Goal: Transaction & Acquisition: Book appointment/travel/reservation

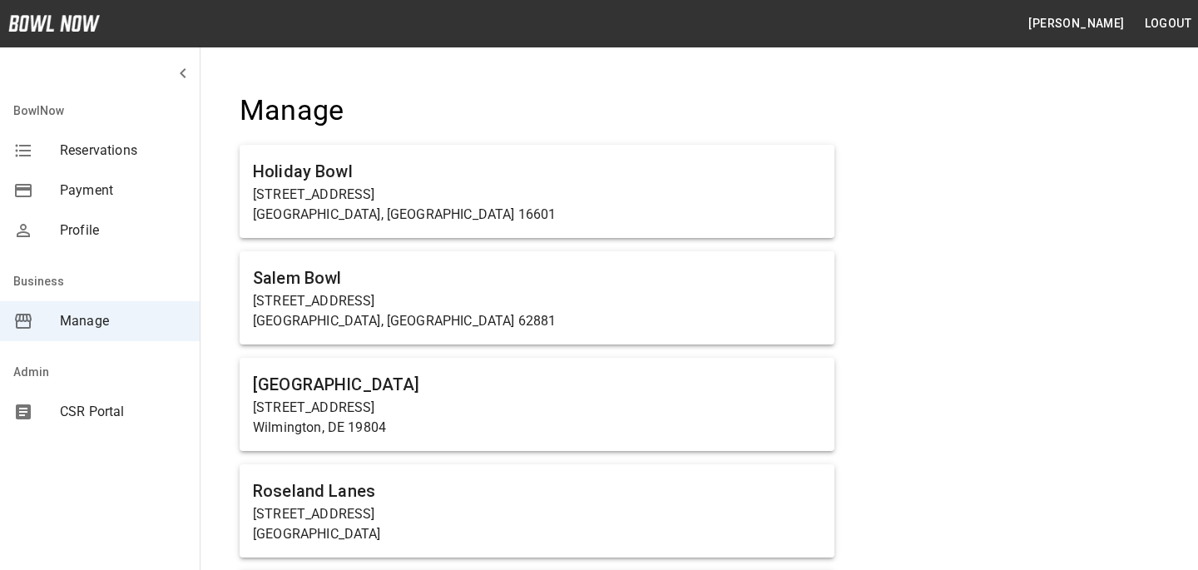
scroll to position [11278, 0]
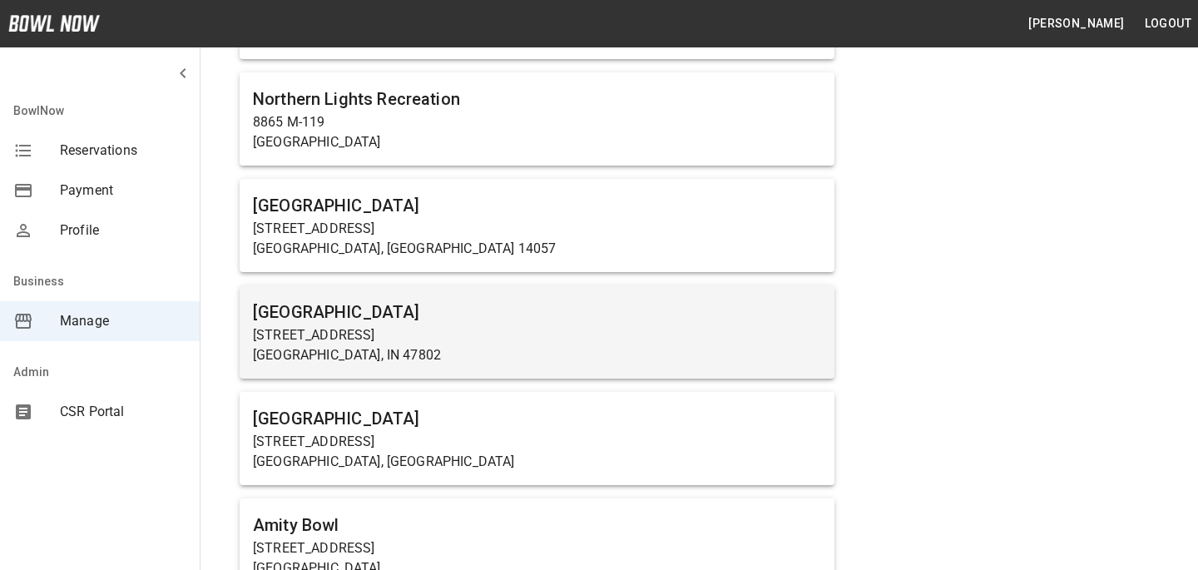
click at [441, 325] on p "[STREET_ADDRESS]" at bounding box center [537, 335] width 568 height 20
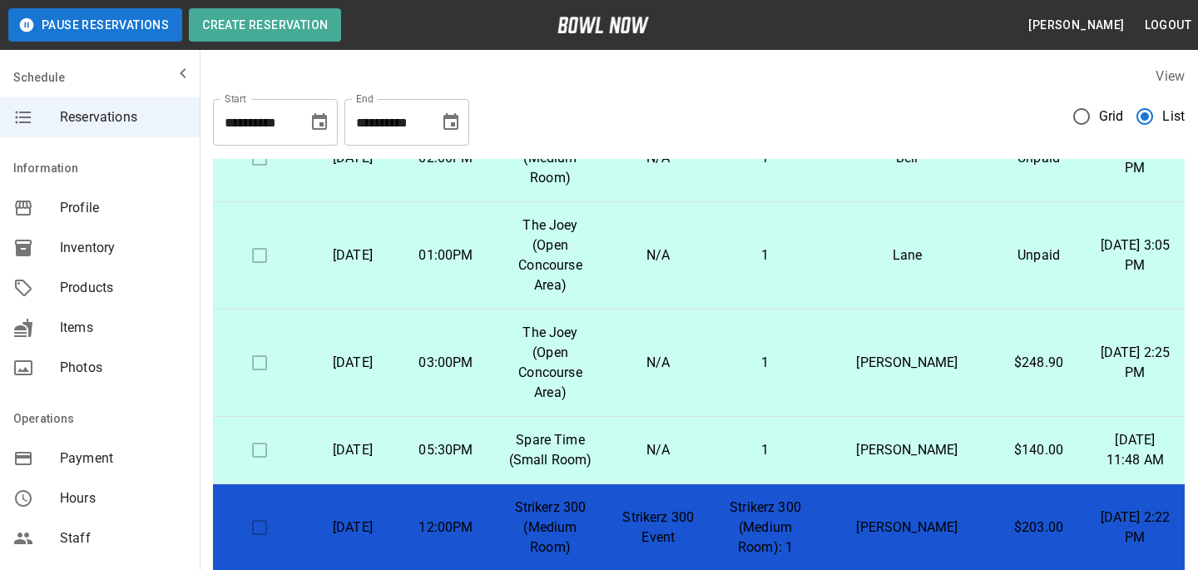
scroll to position [313, 0]
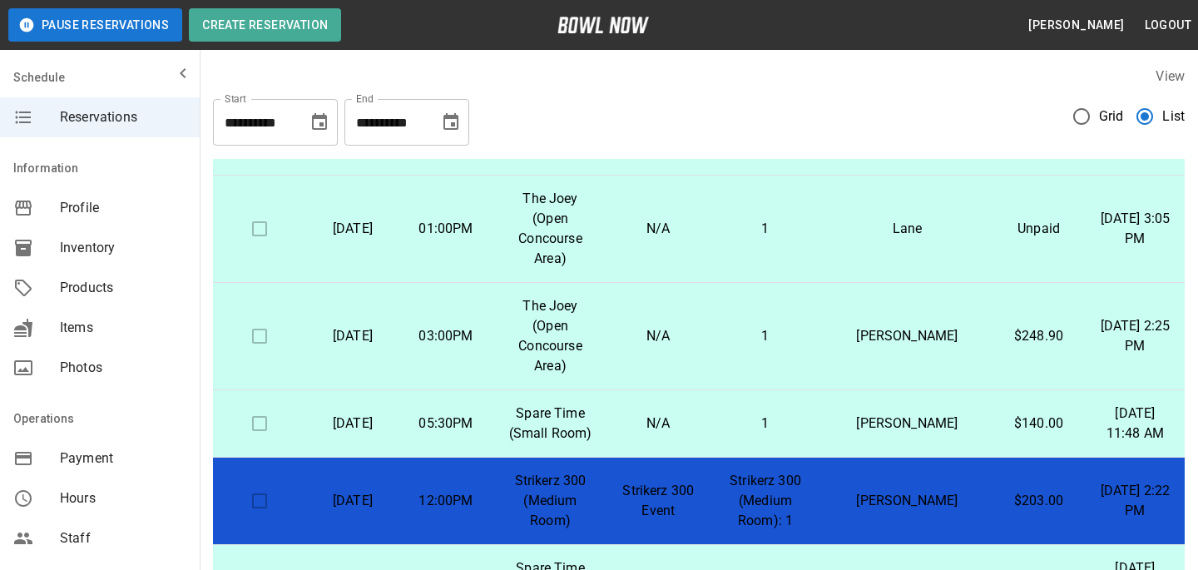
click at [760, 471] on p "Strikerz 300 (Medium Room): 1" at bounding box center [765, 501] width 87 height 60
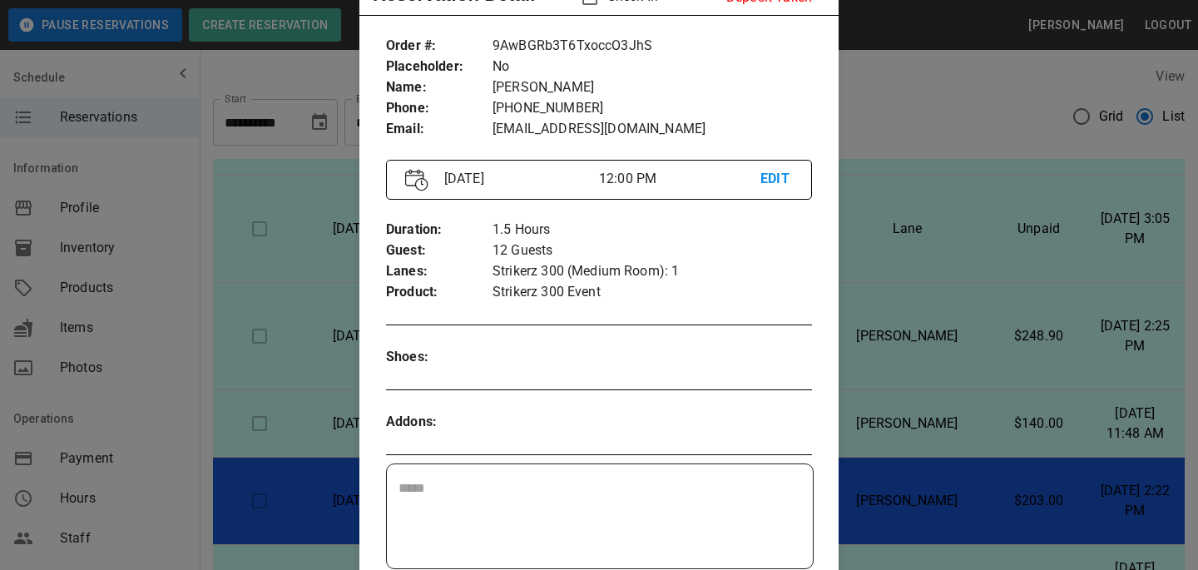
scroll to position [0, 0]
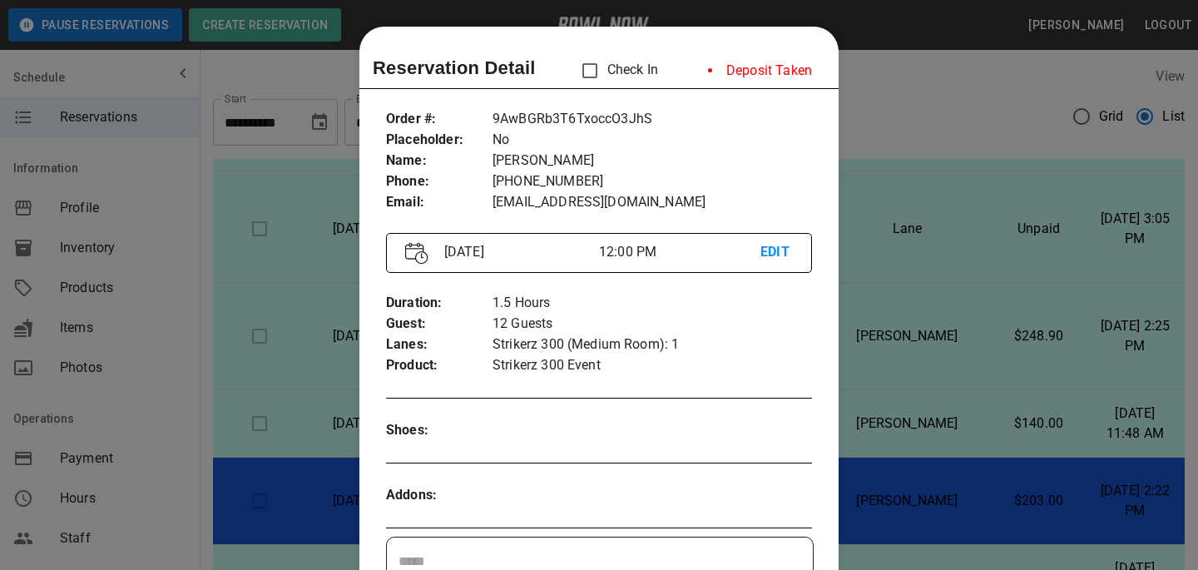
click at [1016, 427] on div at bounding box center [599, 285] width 1198 height 570
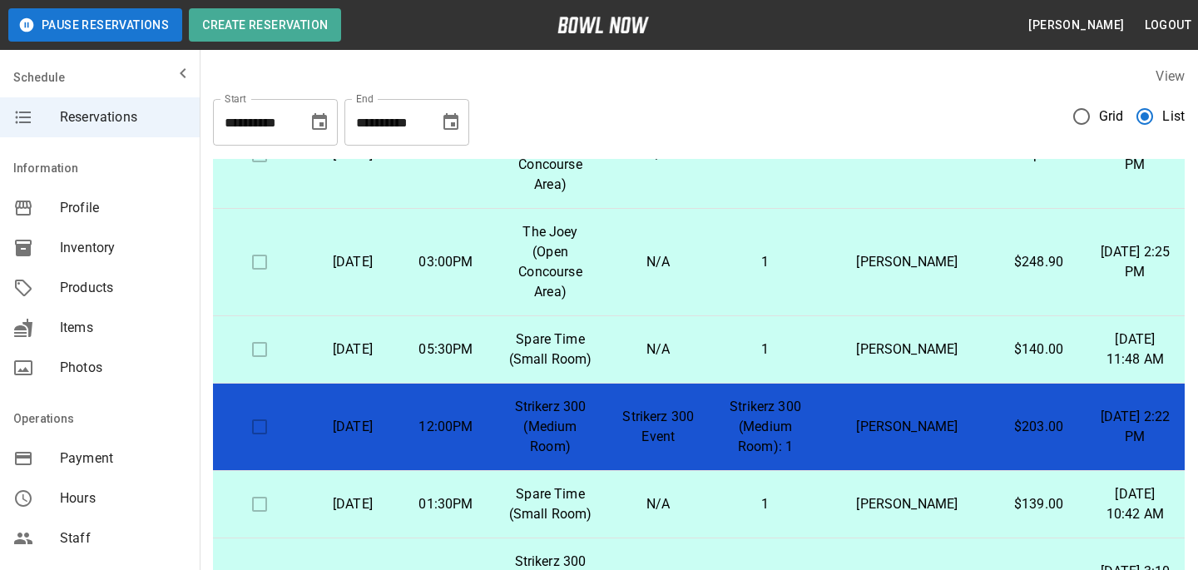
scroll to position [374, 0]
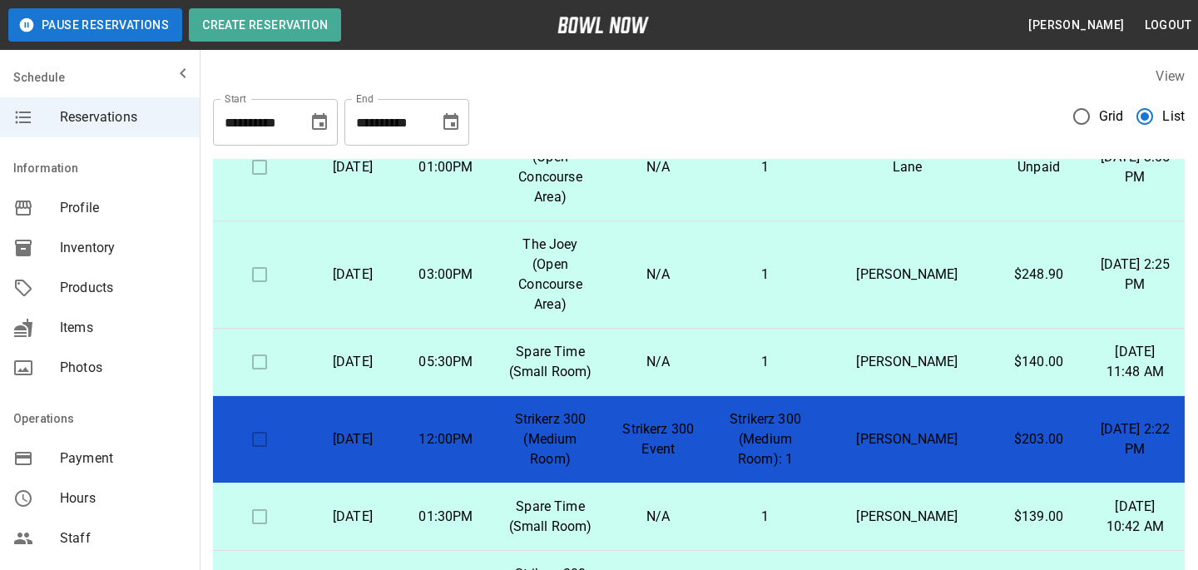
click at [683, 352] on p "N/A" at bounding box center [658, 362] width 74 height 20
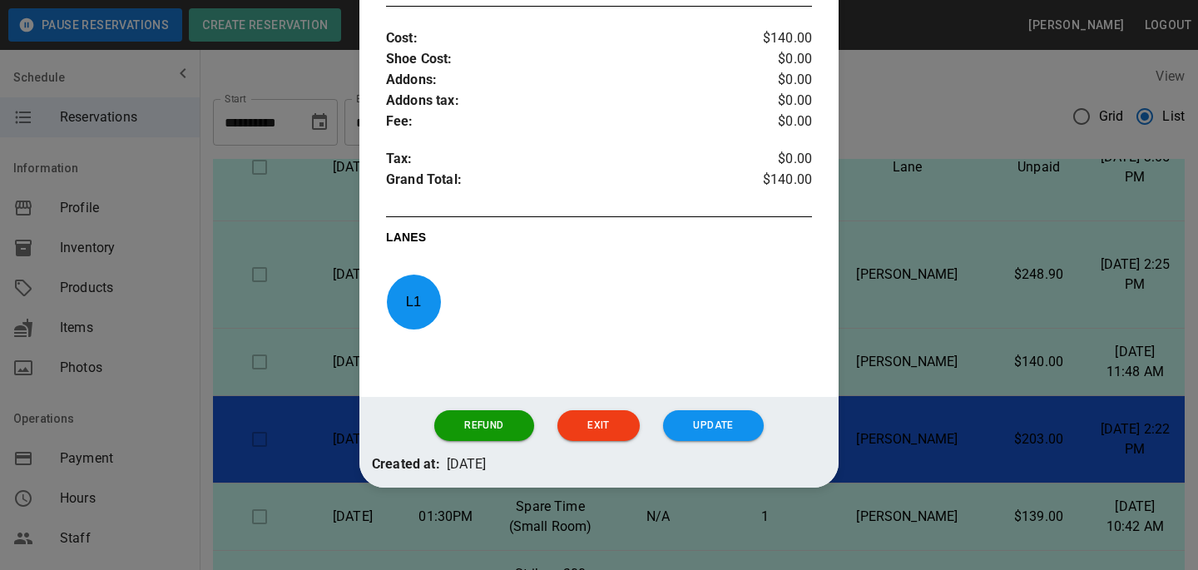
scroll to position [482, 0]
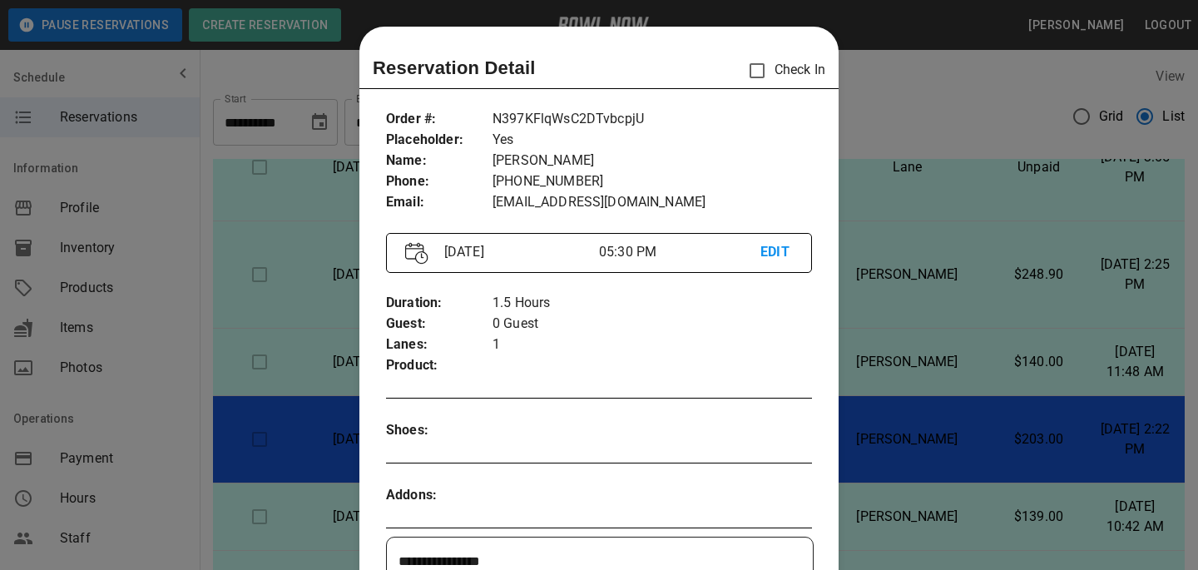
click at [963, 353] on div at bounding box center [599, 285] width 1198 height 570
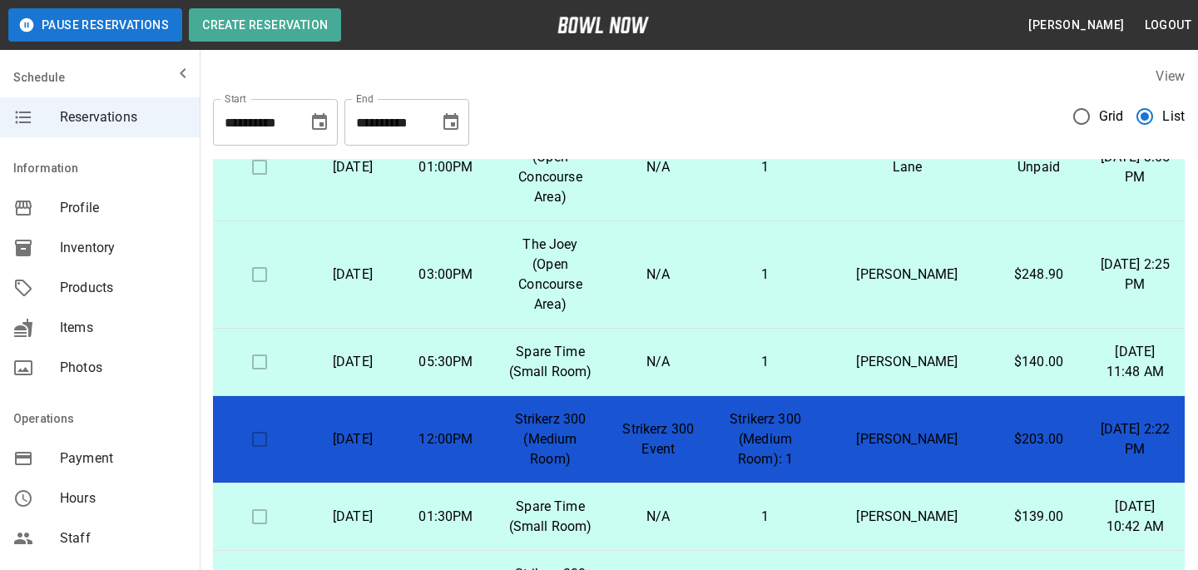
click at [127, 293] on span "Products" at bounding box center [123, 288] width 126 height 20
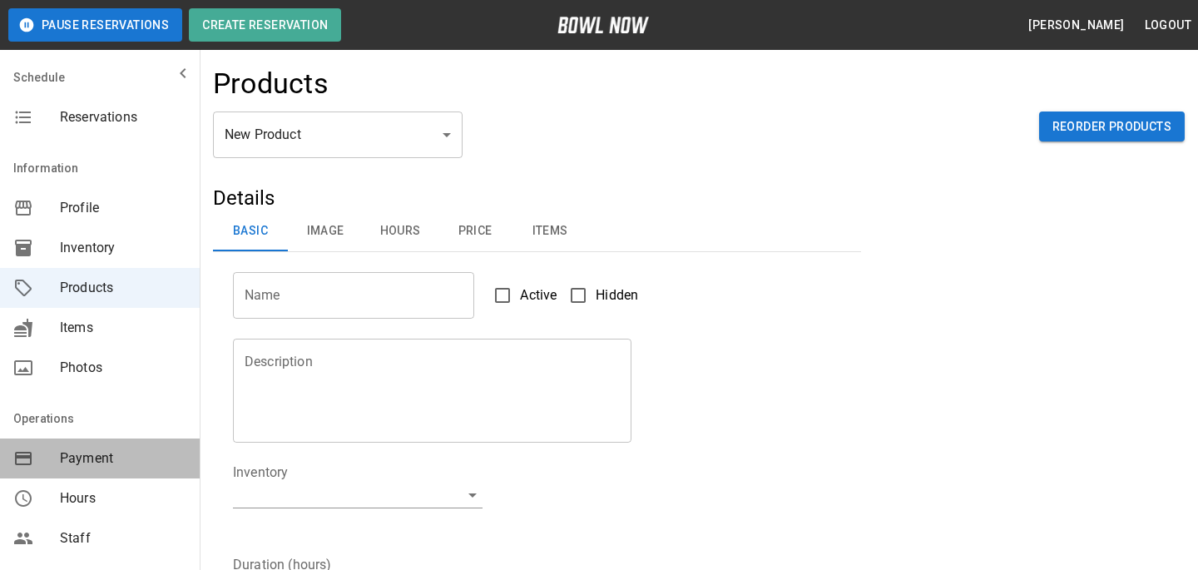
click at [117, 452] on span "Payment" at bounding box center [123, 458] width 126 height 20
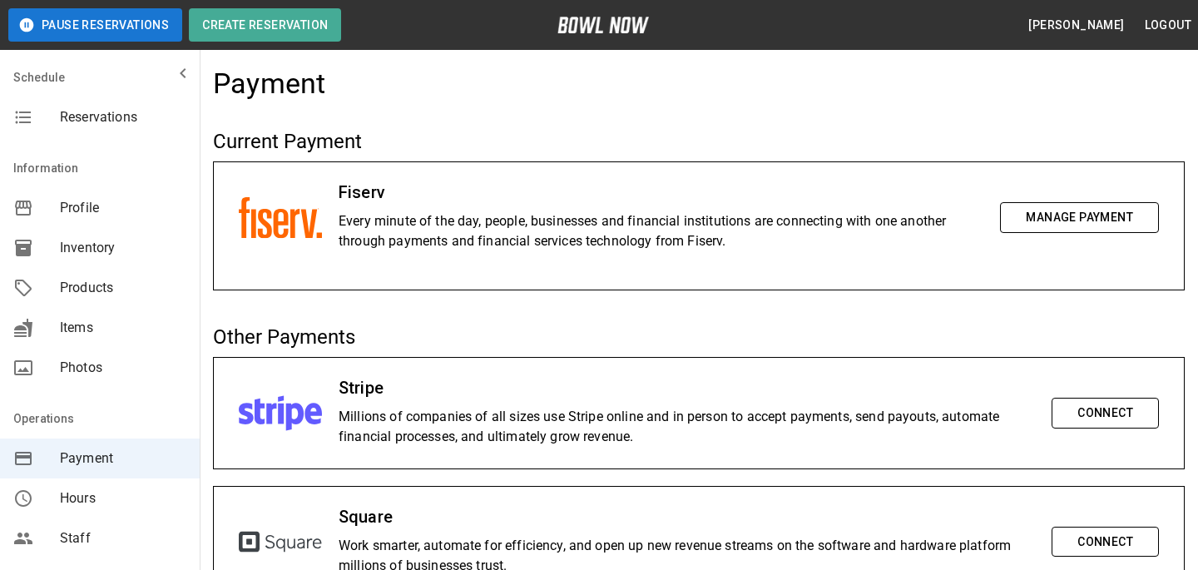
click at [1081, 200] on div "Fiserv Every minute of the day, people, businesses and financial institutions a…" at bounding box center [699, 217] width 970 height 111
click at [1081, 213] on button "Manage Payment" at bounding box center [1079, 217] width 159 height 31
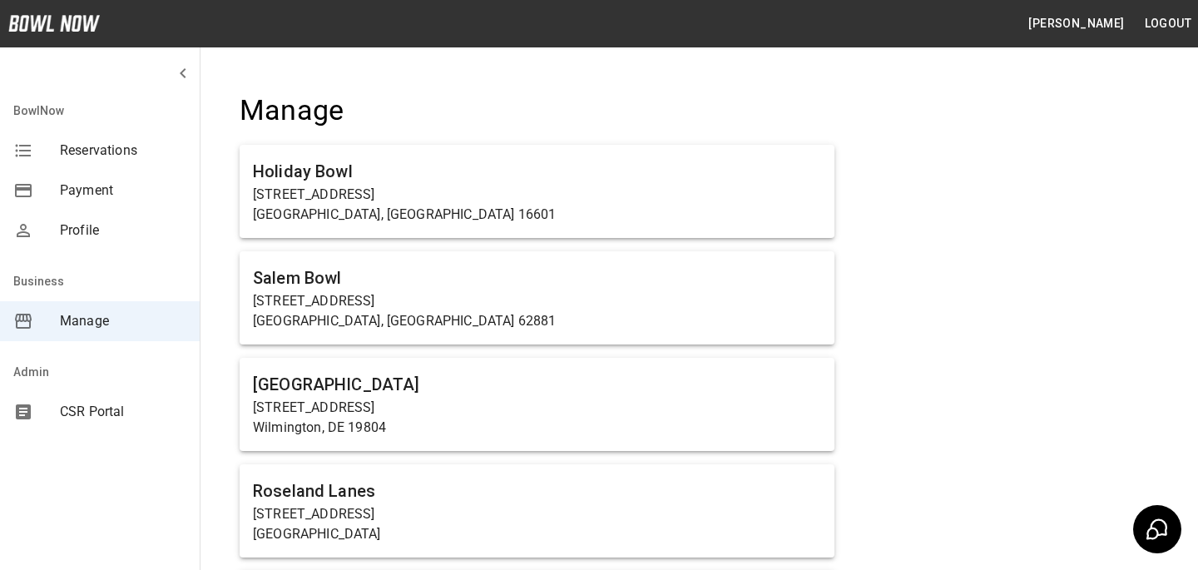
scroll to position [11278, 0]
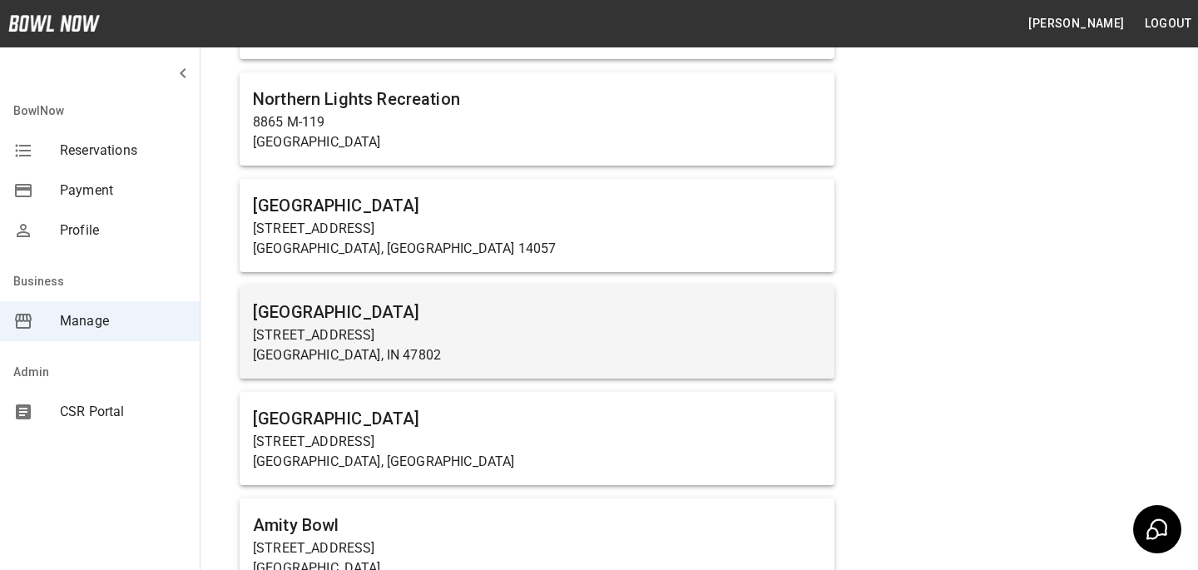
click at [553, 325] on p "[STREET_ADDRESS]" at bounding box center [537, 335] width 568 height 20
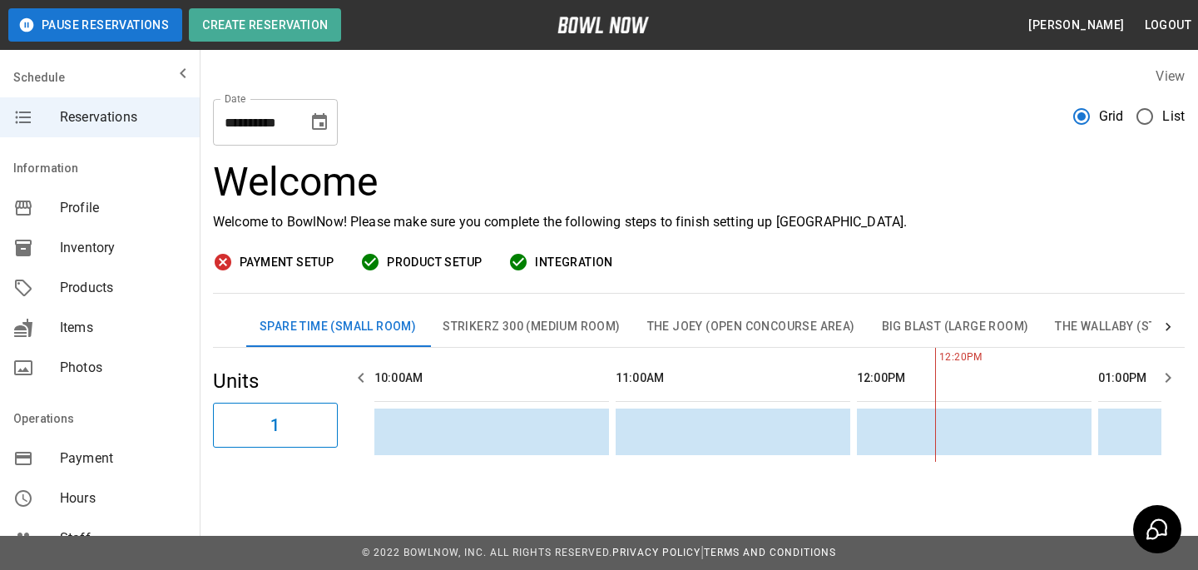
scroll to position [0, 482]
click at [1153, 136] on div "Grid List" at bounding box center [1128, 122] width 111 height 47
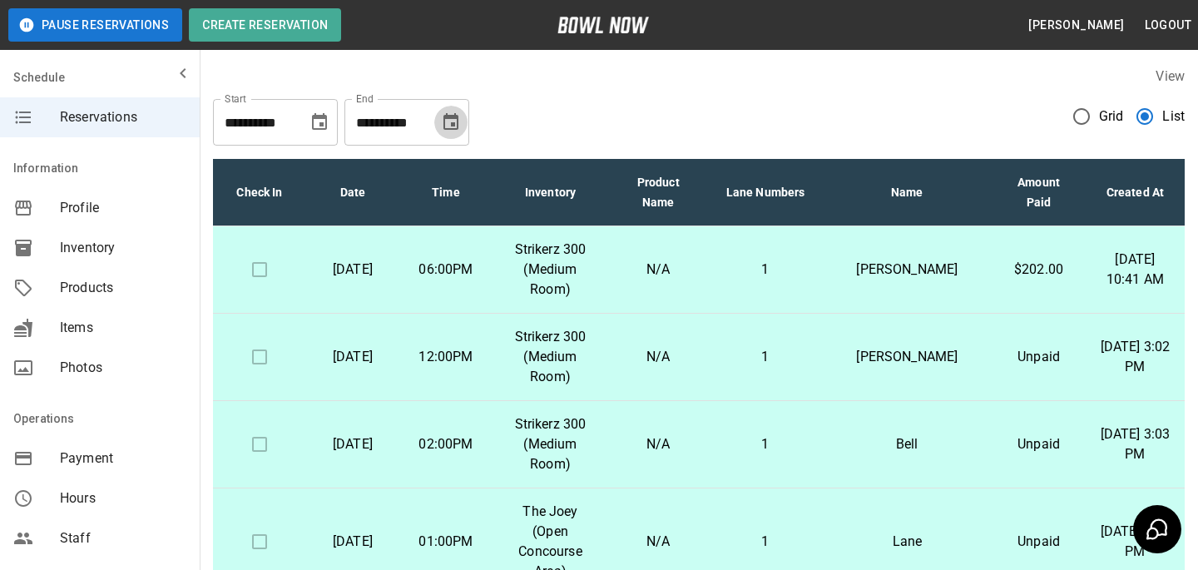
click at [457, 126] on icon "Choose date, selected date is Oct 30, 2025" at bounding box center [450, 121] width 15 height 17
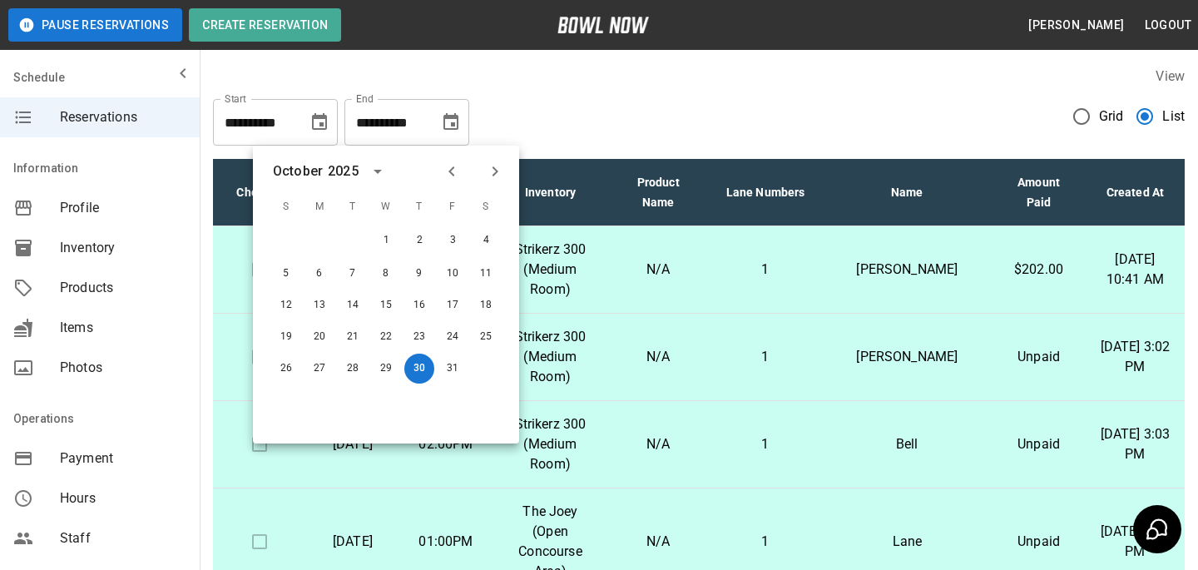
click at [500, 171] on icon "Next month" at bounding box center [495, 171] width 20 height 20
click at [383, 368] on button "31" at bounding box center [386, 367] width 30 height 30
type input "**********"
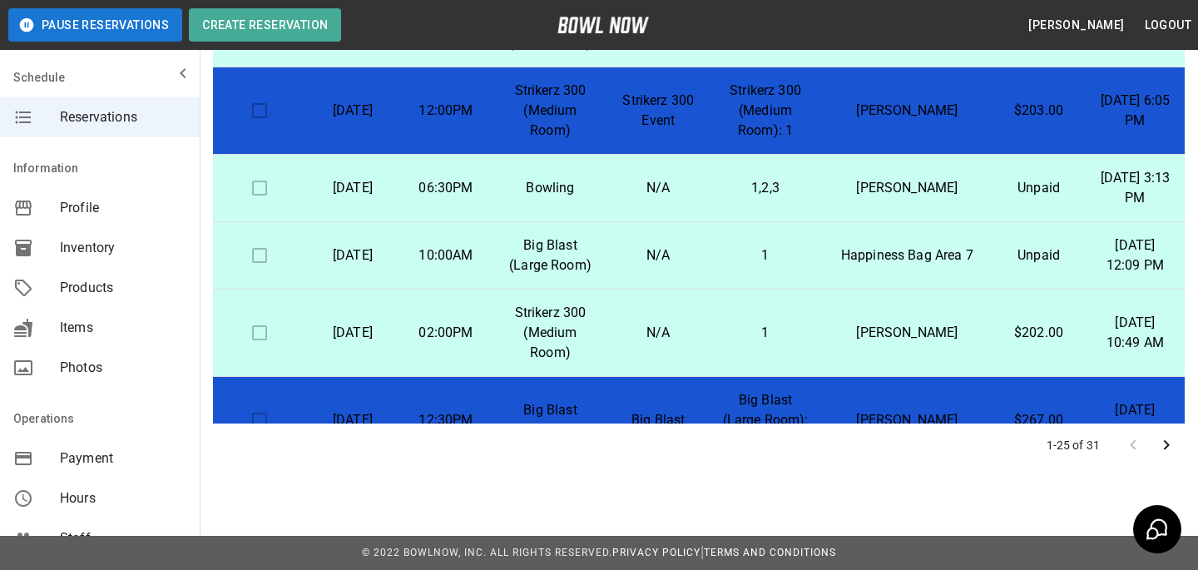
scroll to position [1427, 0]
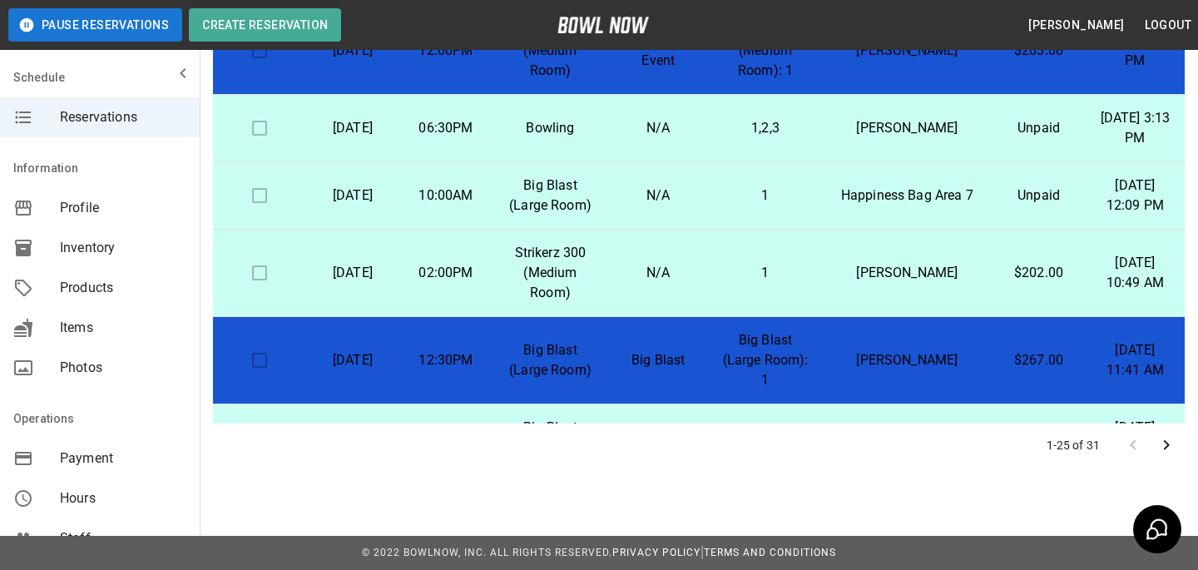
click at [791, 330] on p "Big Blast (Large Room): 1" at bounding box center [765, 360] width 87 height 60
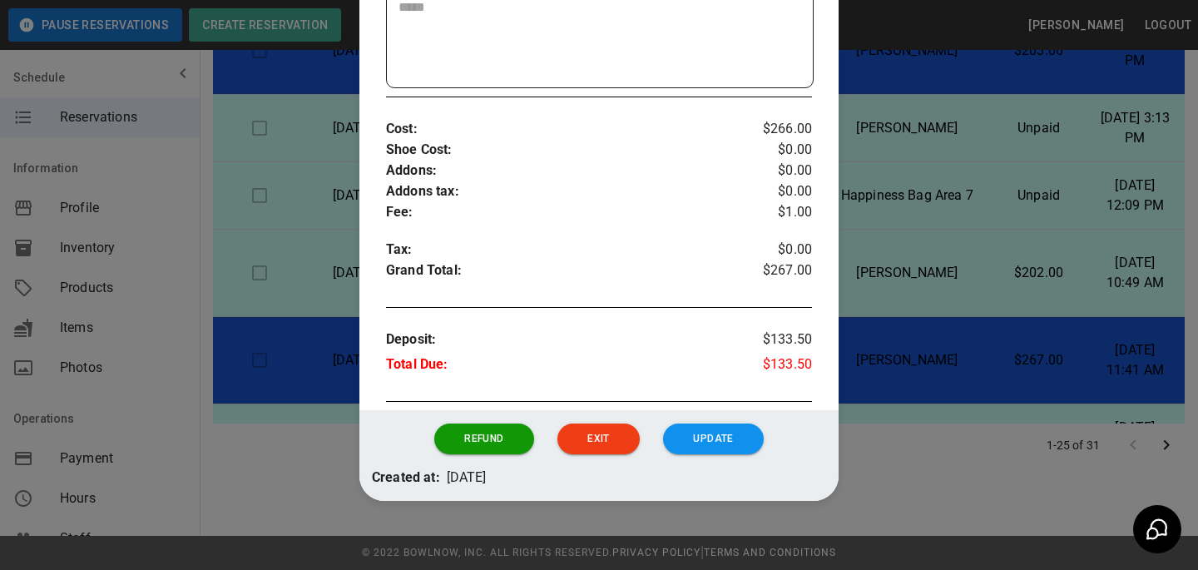
scroll to position [485, 0]
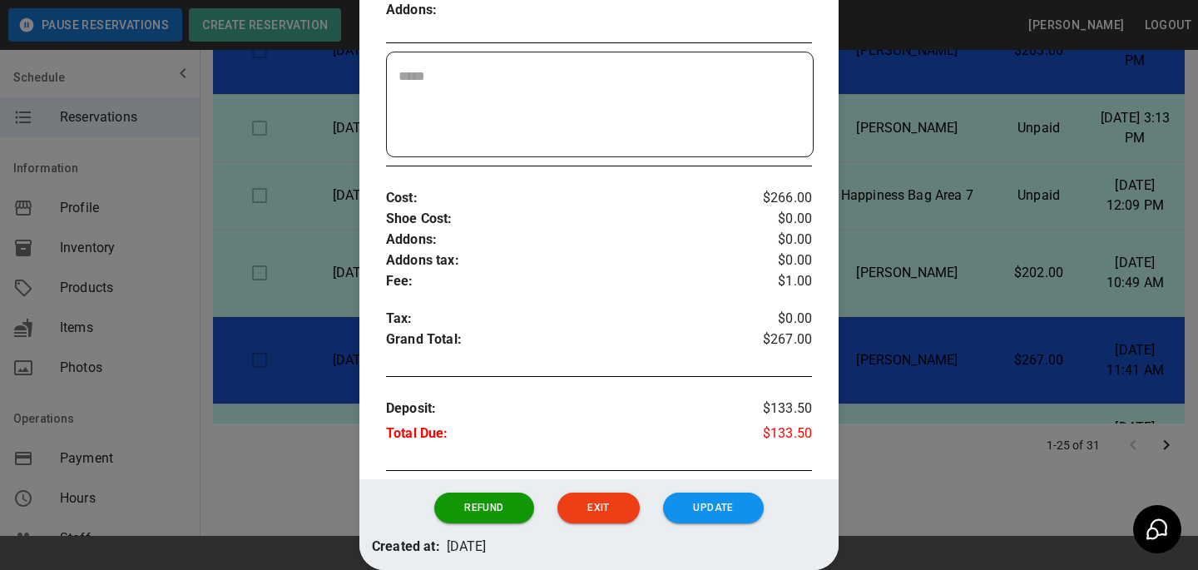
click at [991, 338] on div at bounding box center [599, 285] width 1198 height 570
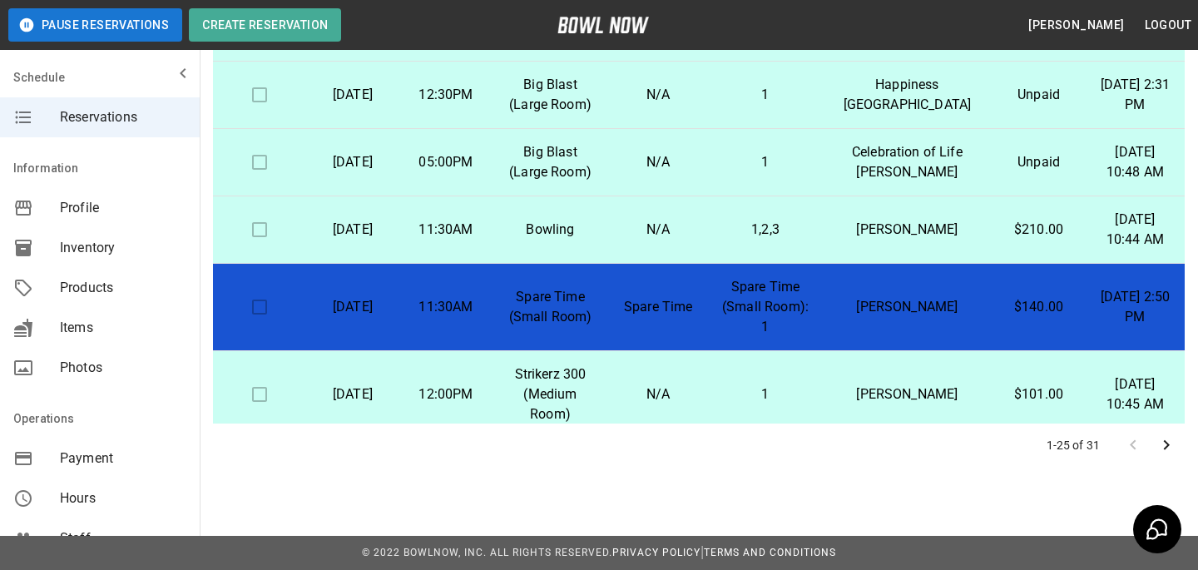
scroll to position [742, 0]
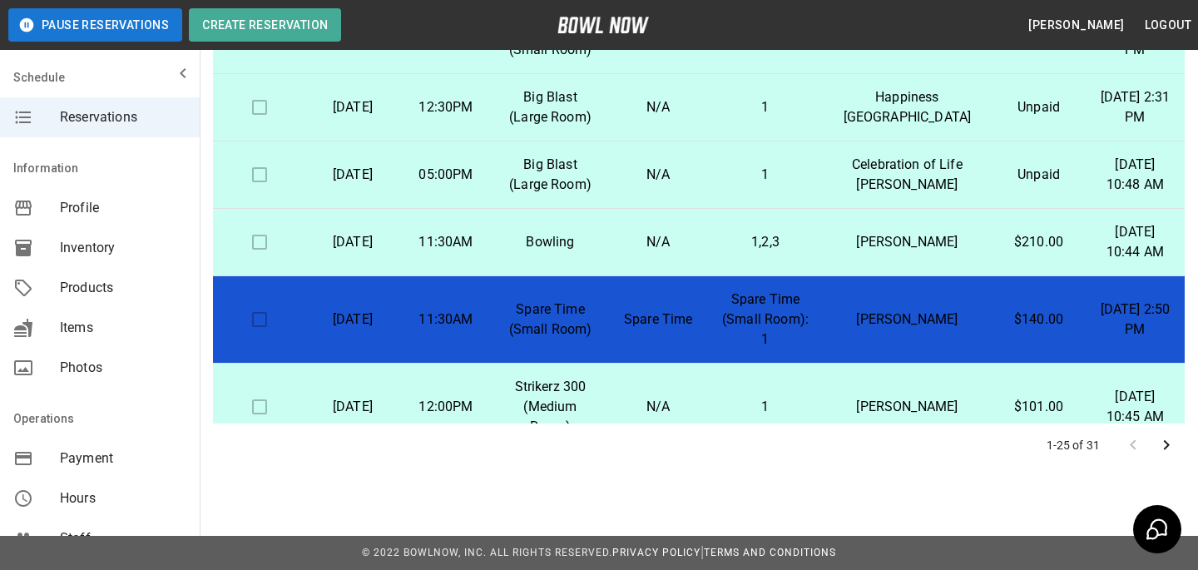
click at [809, 289] on p "Spare Time (Small Room): 1" at bounding box center [765, 319] width 87 height 60
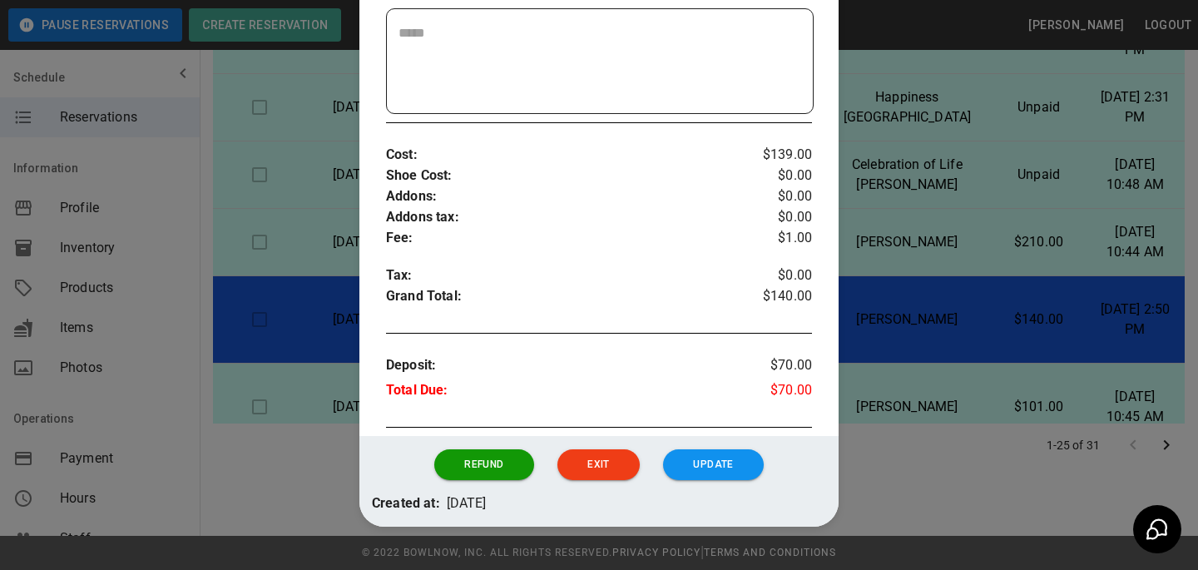
scroll to position [568, 0]
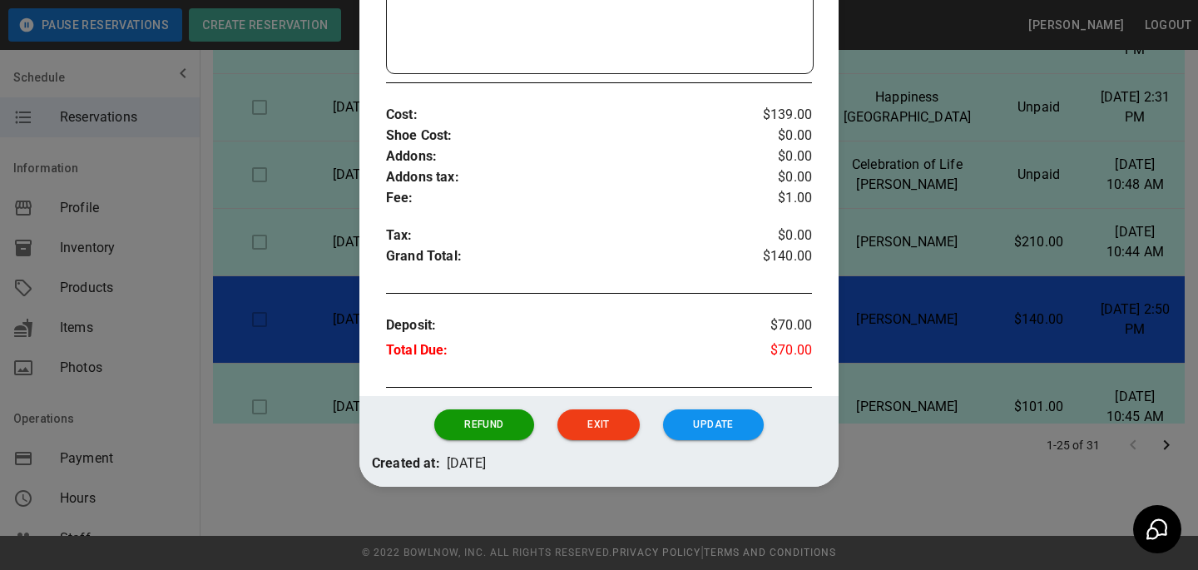
click at [957, 283] on div at bounding box center [599, 285] width 1198 height 570
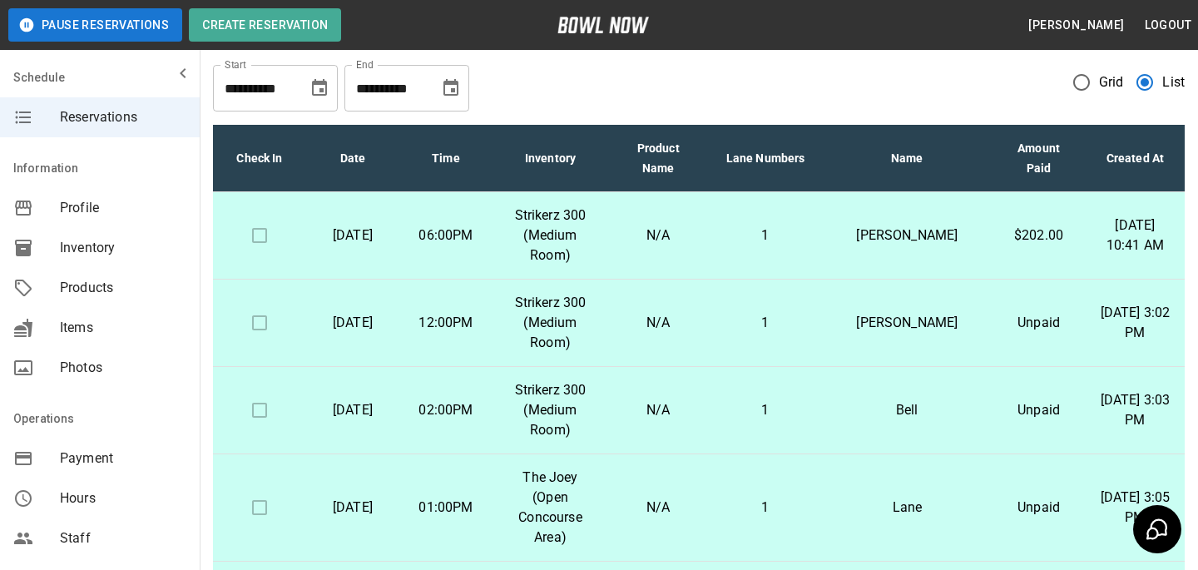
scroll to position [0, 0]
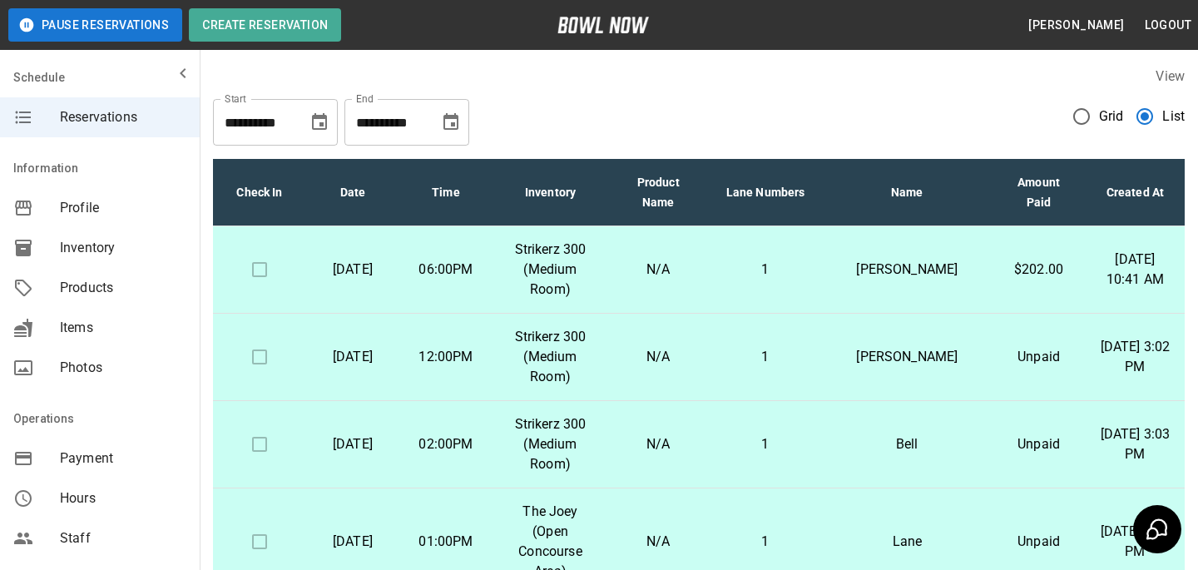
click at [188, 289] on div "Products" at bounding box center [100, 288] width 200 height 40
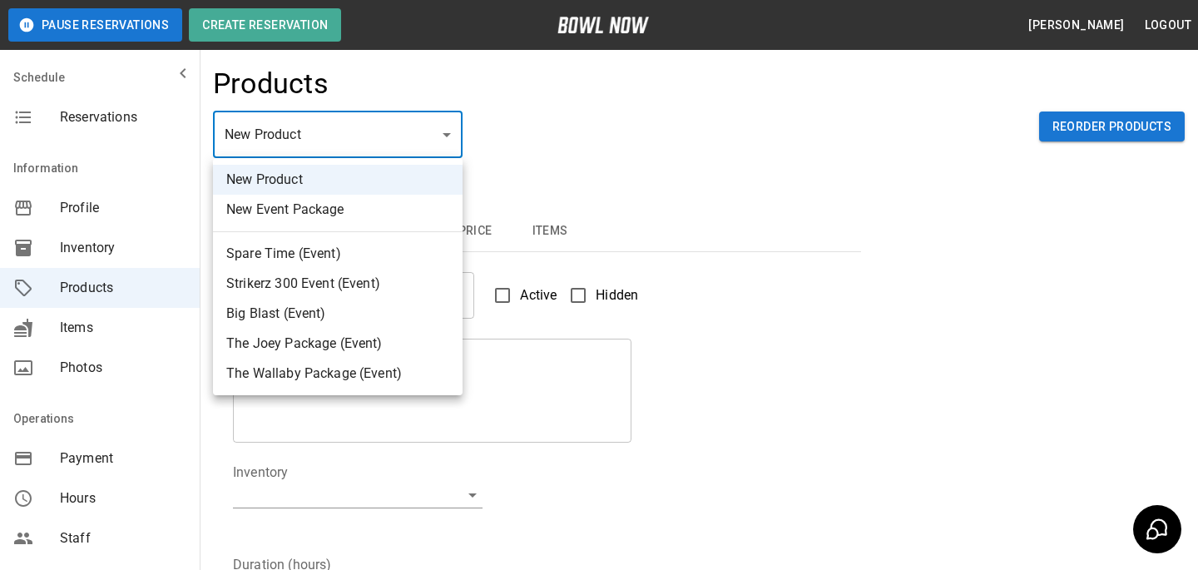
click at [278, 126] on body "Pause Reservations Create Reservation [PERSON_NAME] Logout Schedule Reservation…" at bounding box center [599, 536] width 1198 height 1072
click at [640, 169] on div at bounding box center [599, 285] width 1198 height 570
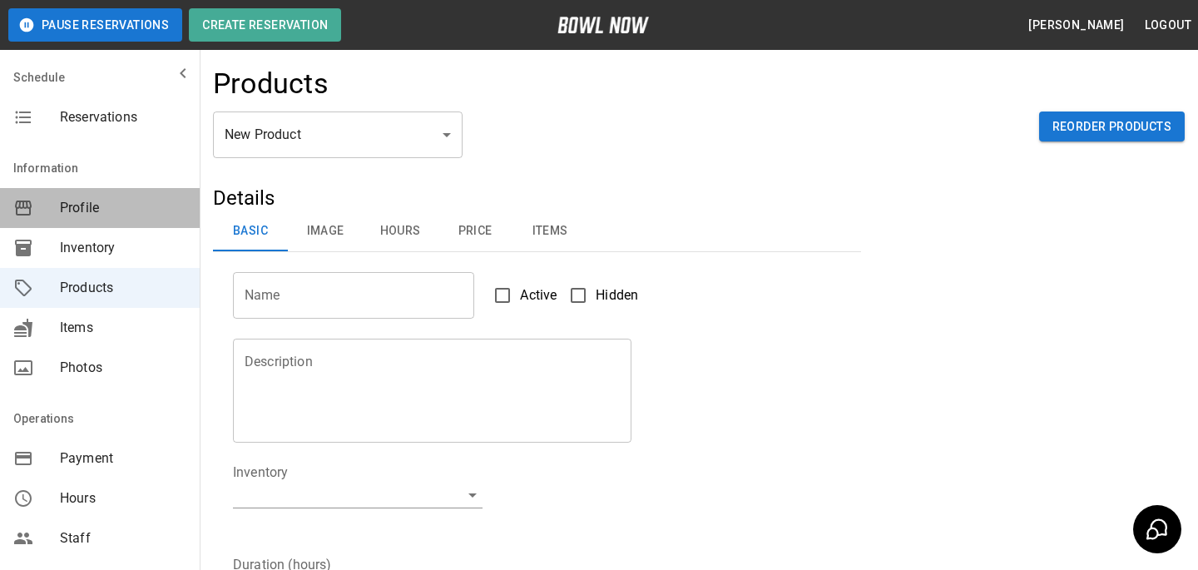
click at [153, 198] on span "Profile" at bounding box center [123, 208] width 126 height 20
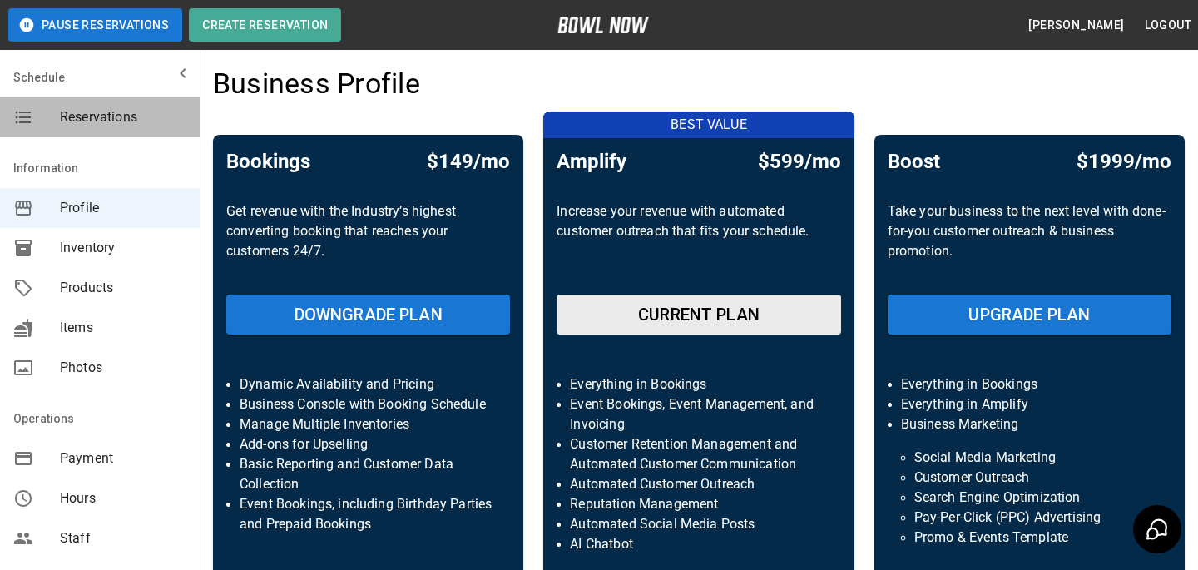
click at [119, 102] on div "Reservations" at bounding box center [100, 117] width 200 height 40
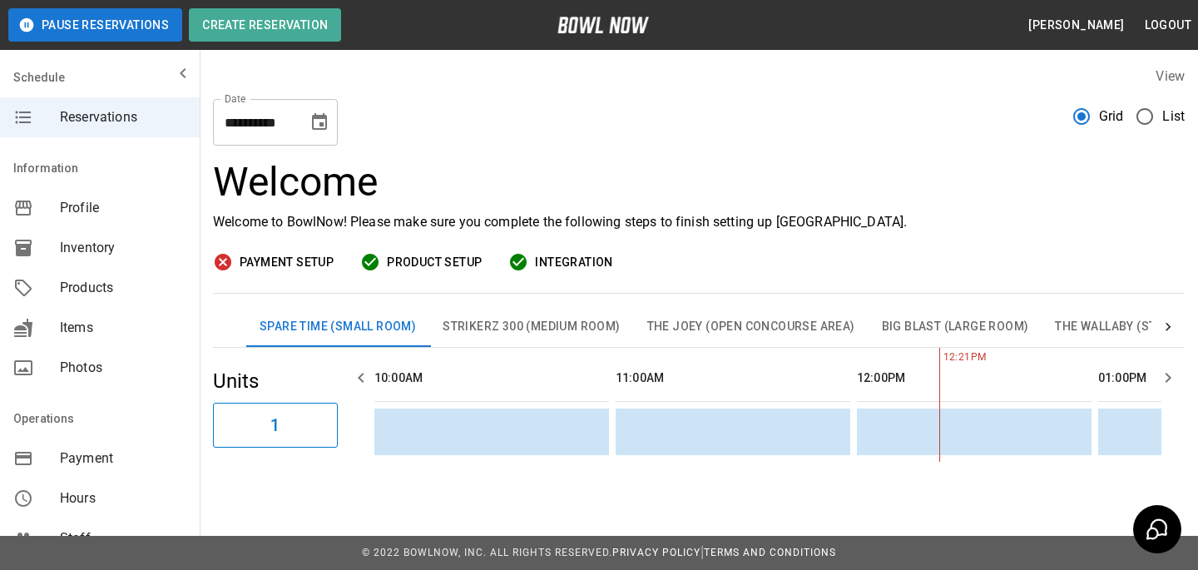
scroll to position [0, 482]
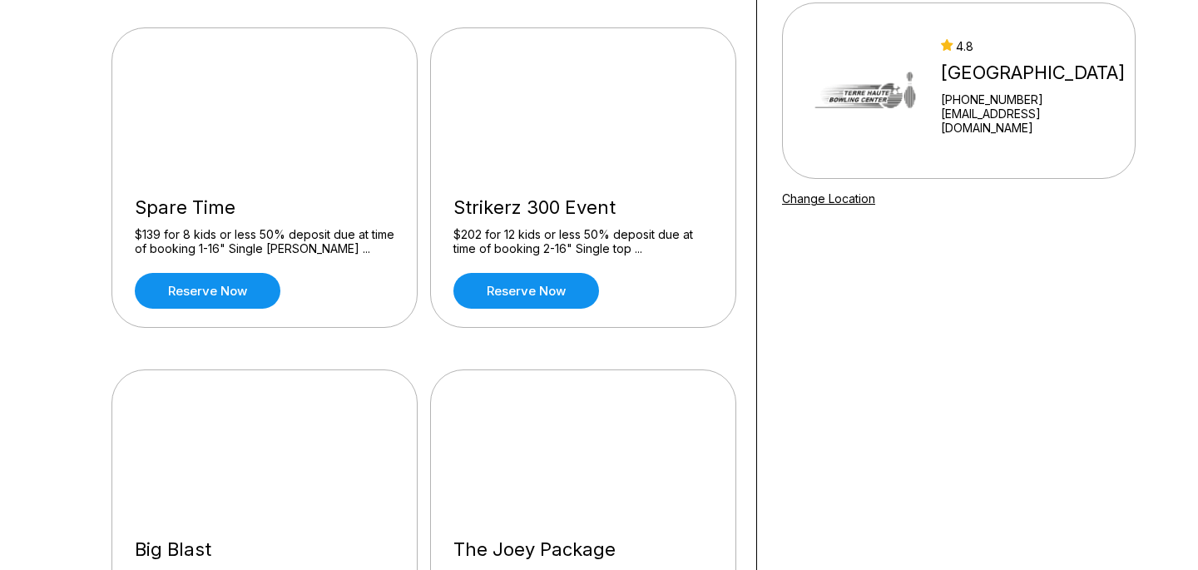
scroll to position [171, 0]
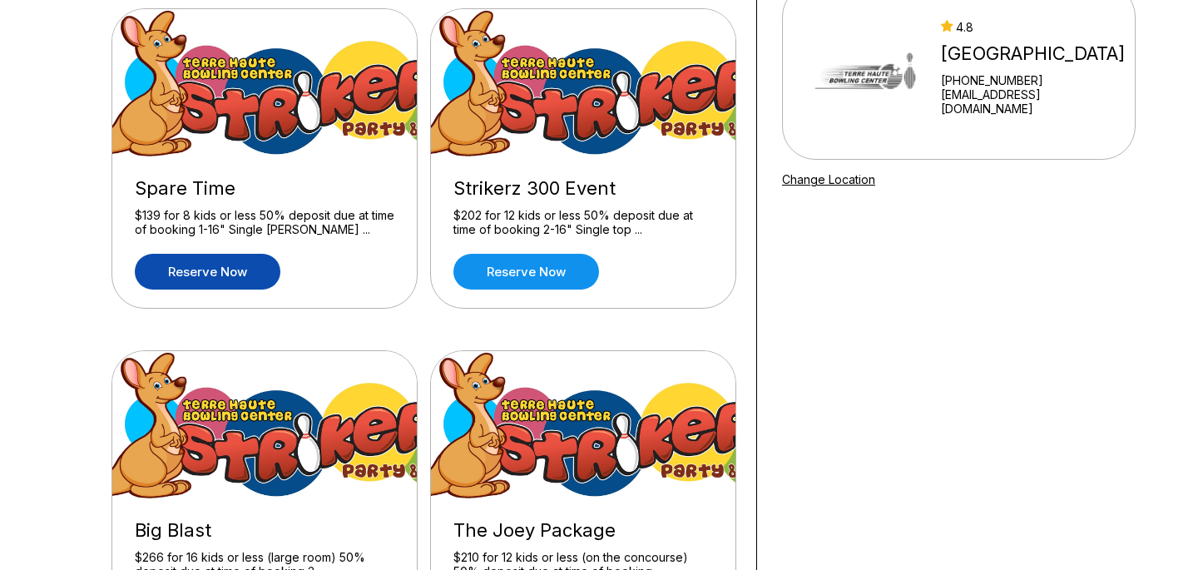
click at [171, 287] on link "Reserve now" at bounding box center [208, 272] width 146 height 36
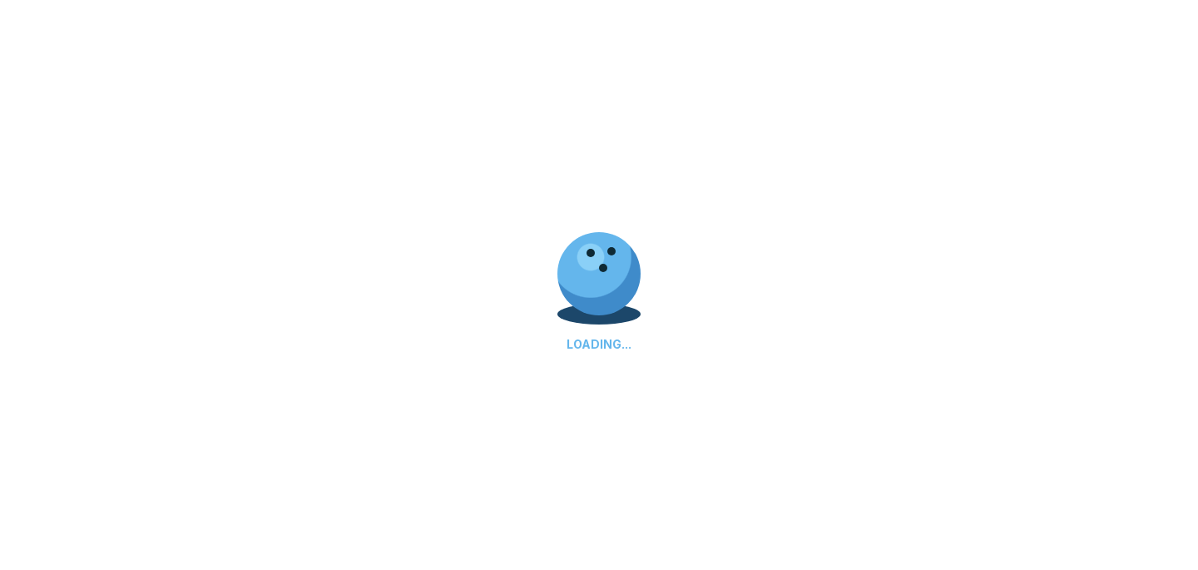
click at [171, 274] on div "LOADING..." at bounding box center [599, 285] width 1198 height 570
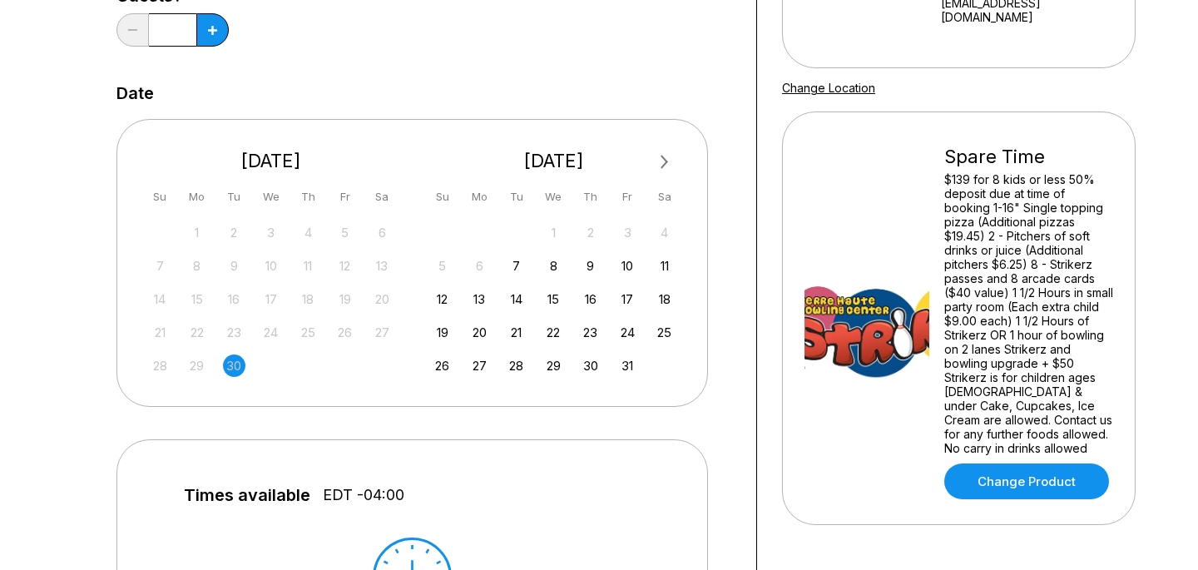
scroll to position [440, 0]
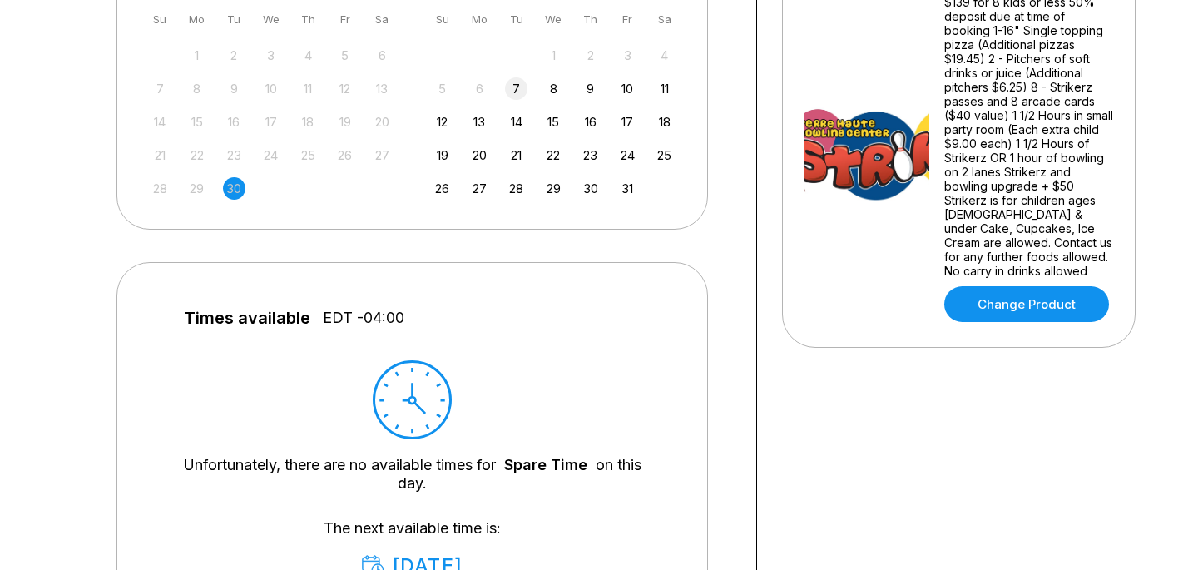
click at [521, 81] on div "7" at bounding box center [516, 88] width 22 height 22
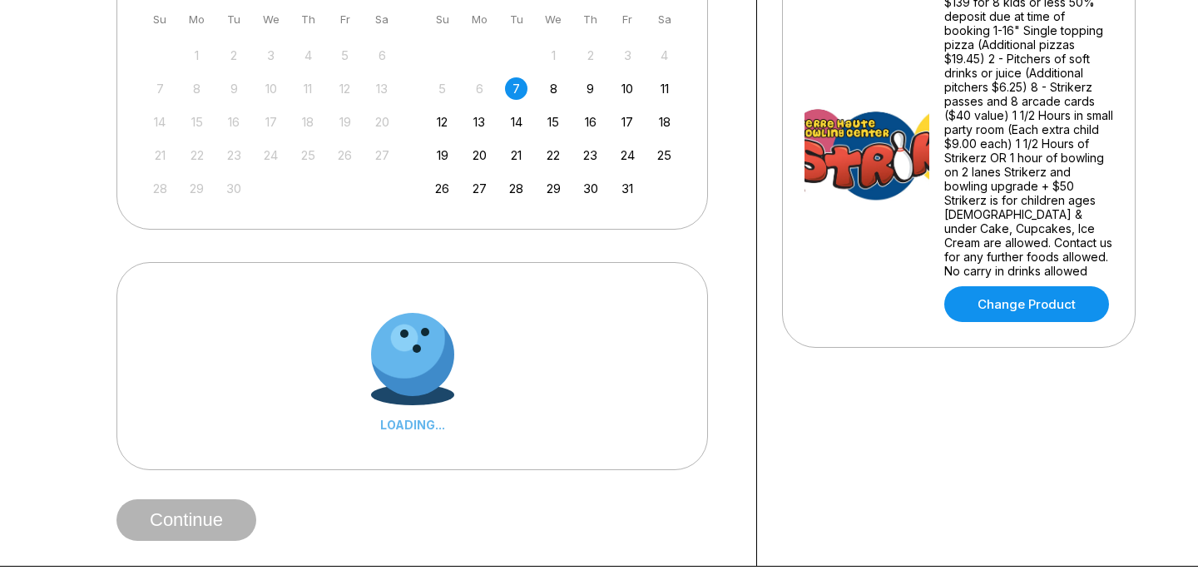
scroll to position [668, 0]
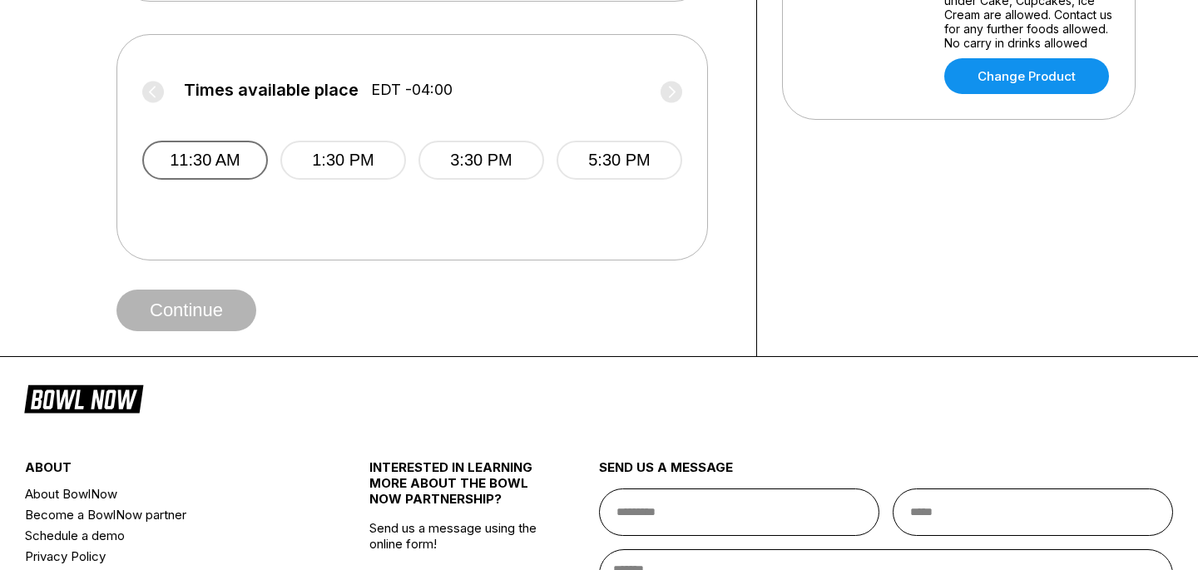
click at [161, 173] on button "11:30 AM" at bounding box center [205, 160] width 126 height 39
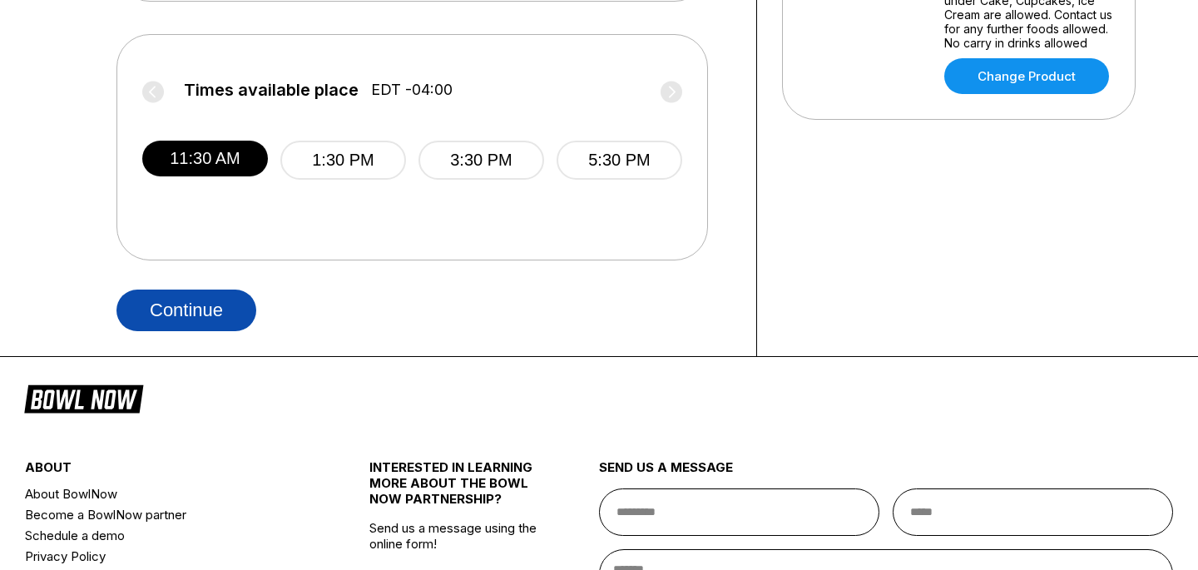
click at [174, 291] on button "Continue" at bounding box center [186, 310] width 140 height 42
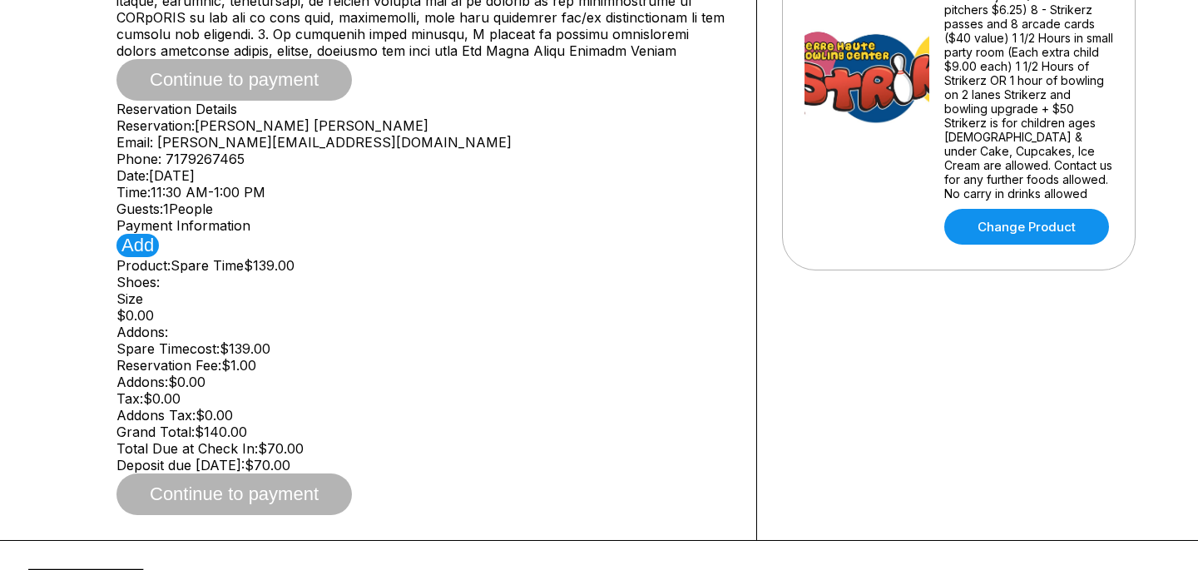
scroll to position [571, 0]
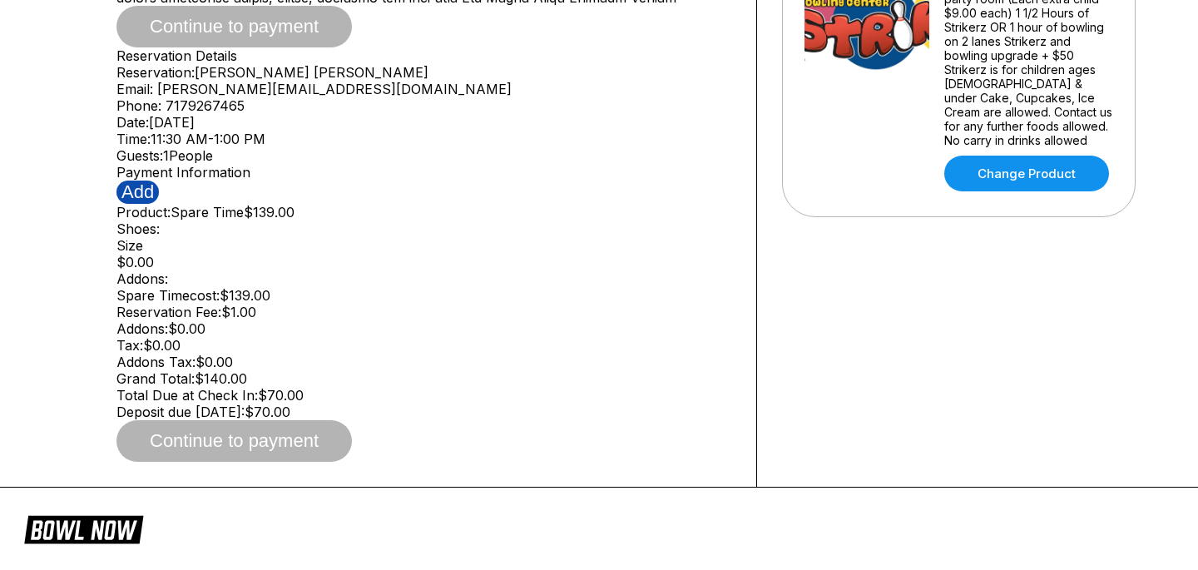
click at [136, 204] on button "Add" at bounding box center [137, 191] width 42 height 23
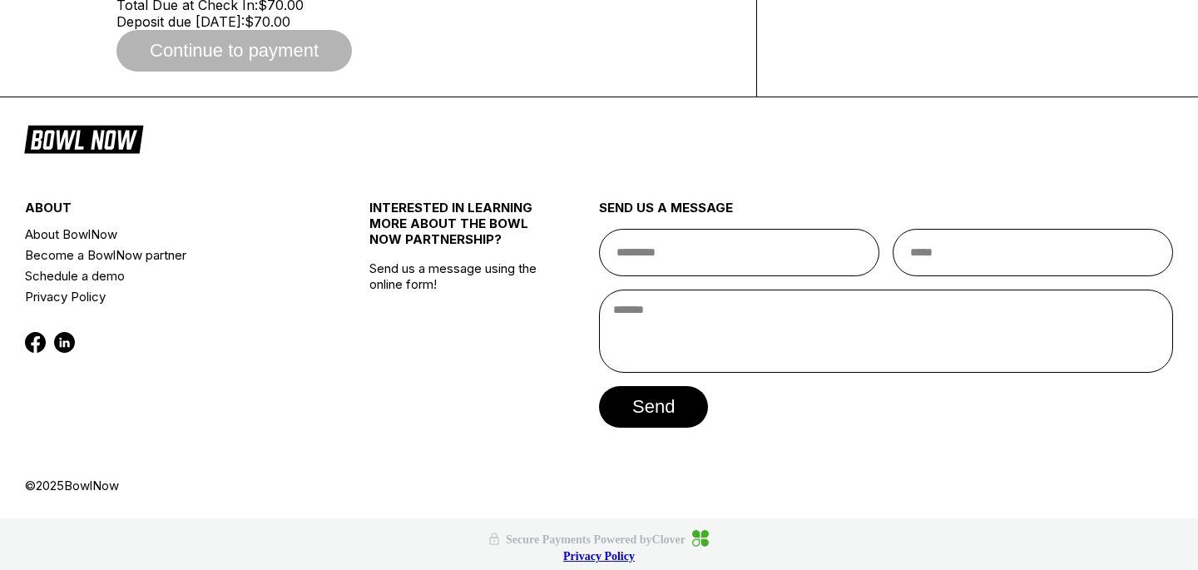
scroll to position [961, 0]
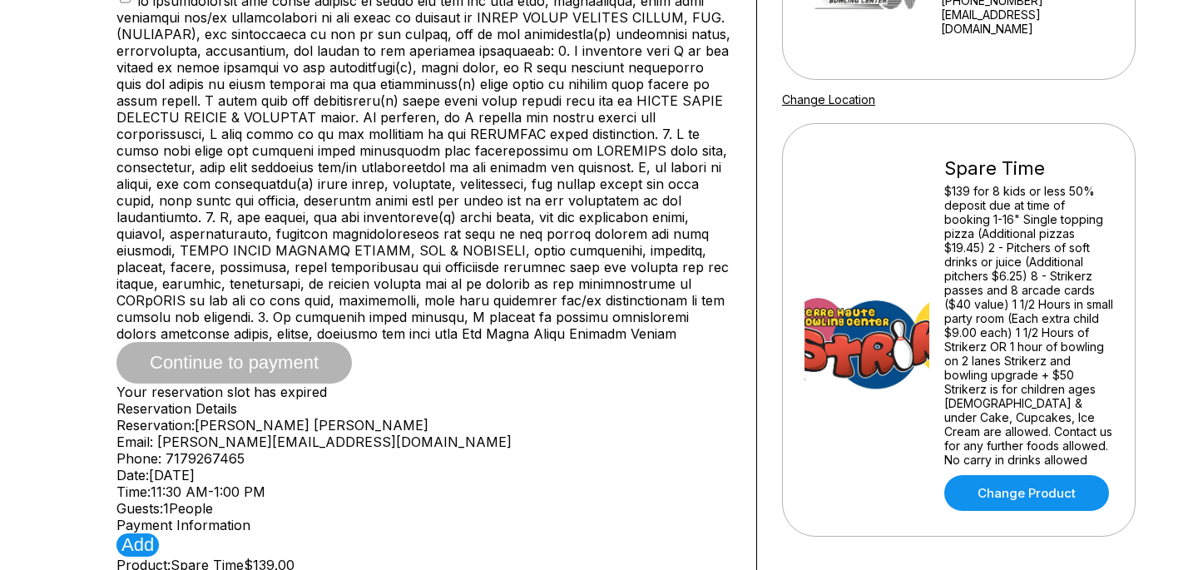
scroll to position [121, 0]
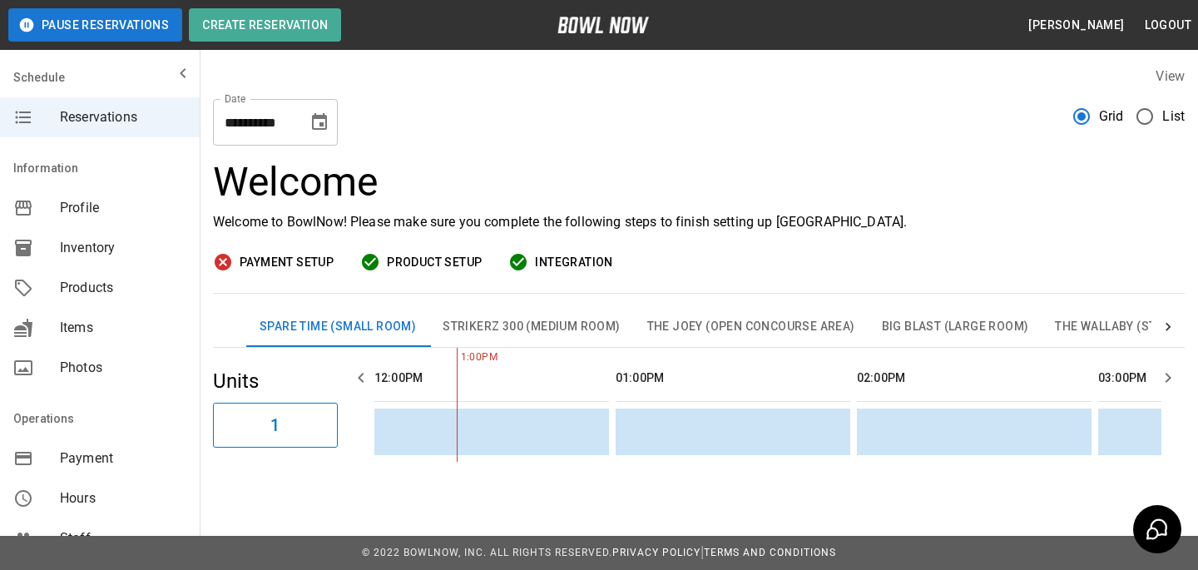
scroll to position [368, 0]
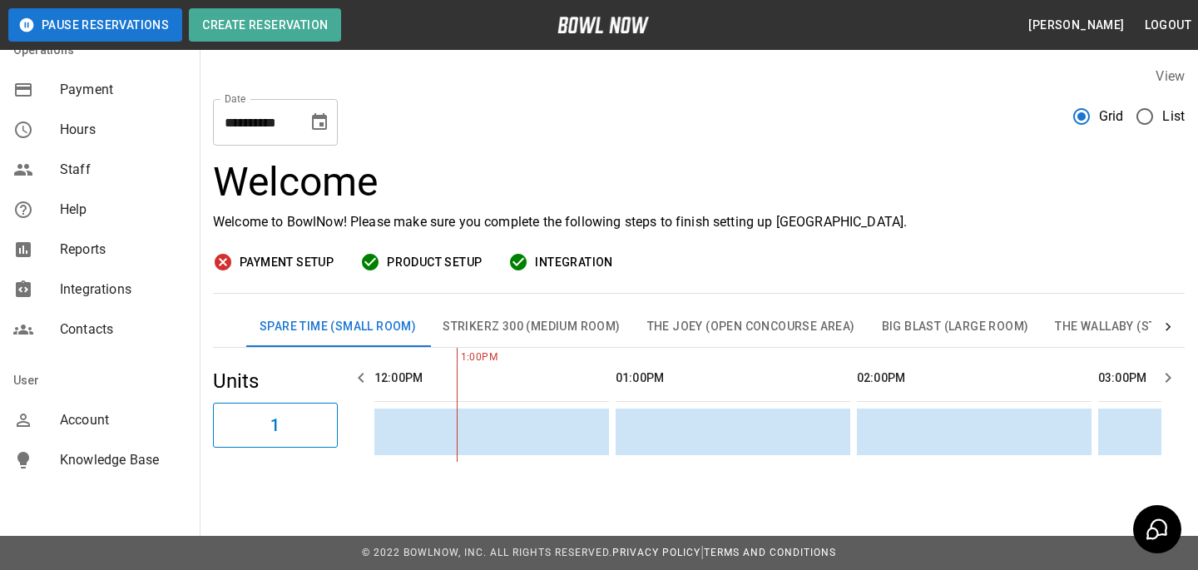
click at [64, 403] on div "Account" at bounding box center [100, 420] width 200 height 40
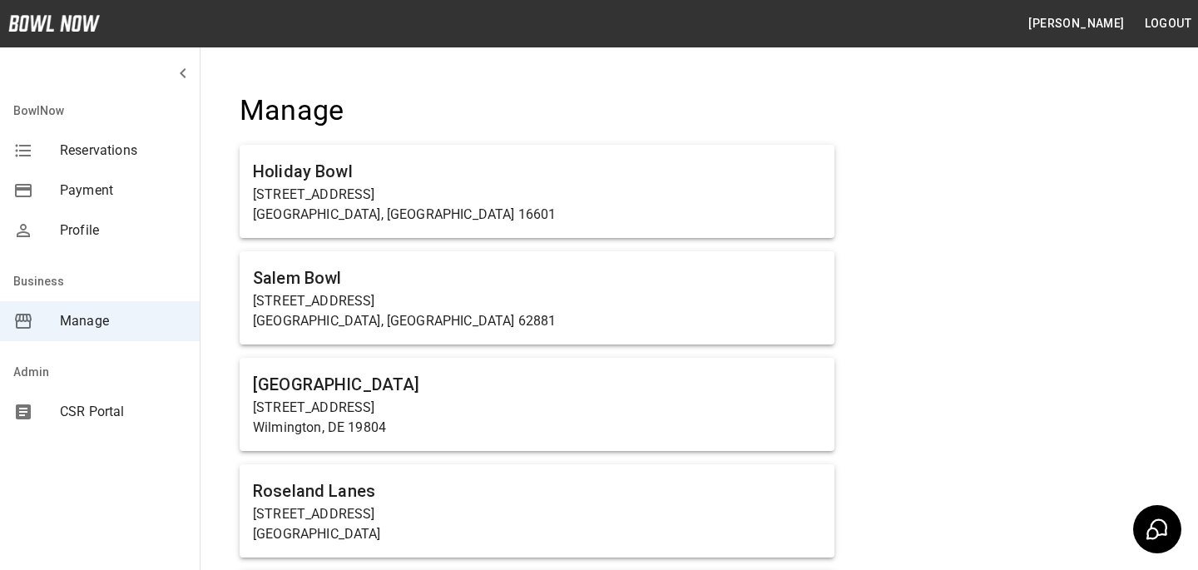
scroll to position [4890, 0]
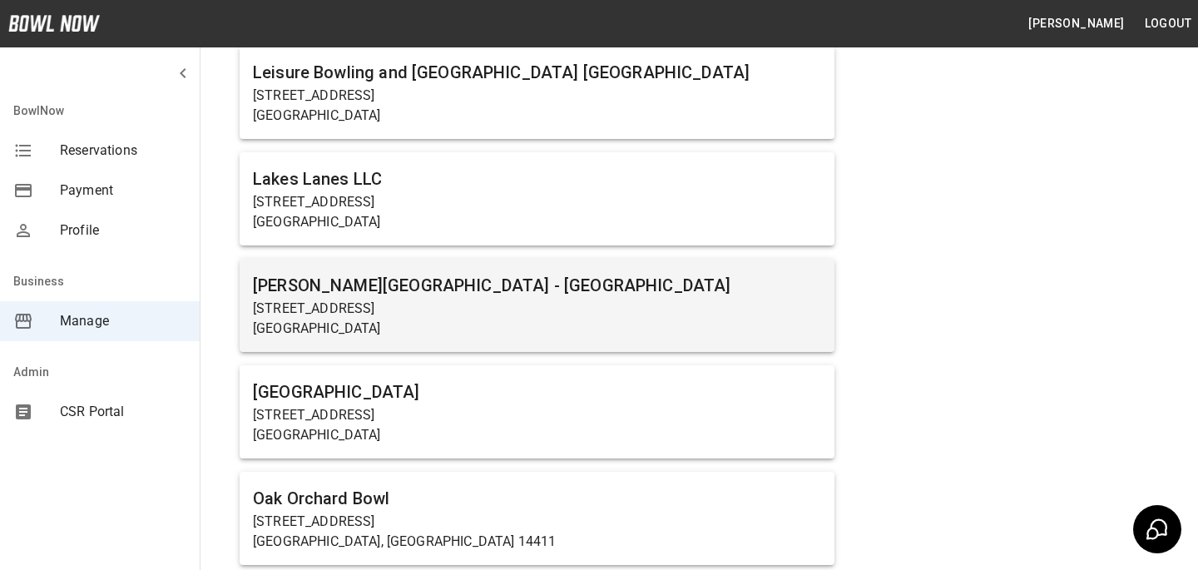
click at [323, 276] on h6 "[PERSON_NAME][GEOGRAPHIC_DATA] - [GEOGRAPHIC_DATA]" at bounding box center [537, 285] width 568 height 27
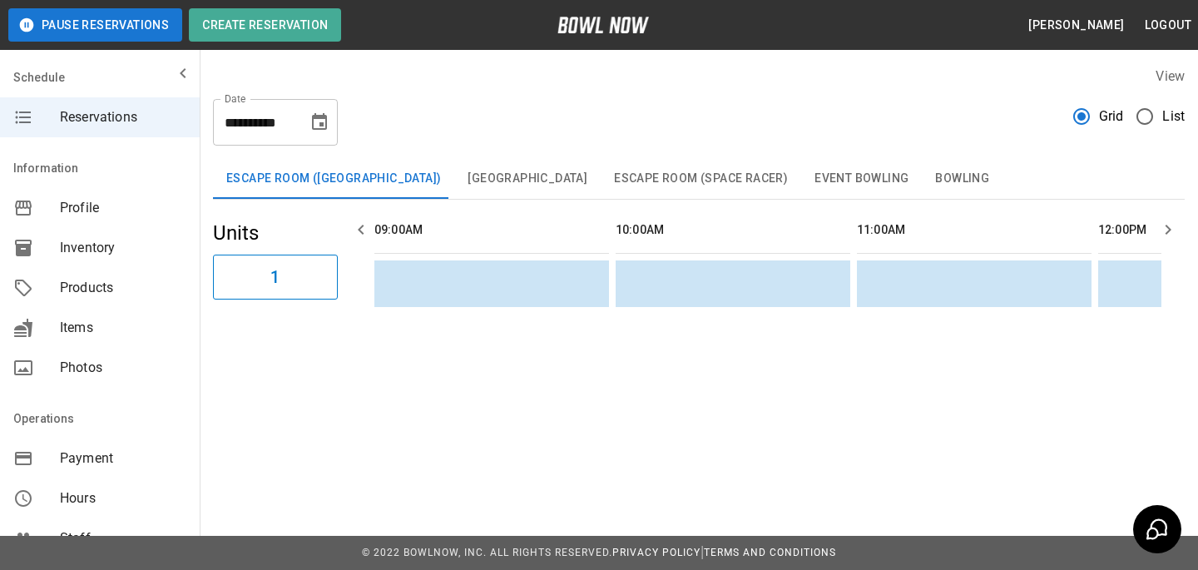
scroll to position [0, 965]
click at [121, 273] on div "Products" at bounding box center [100, 288] width 200 height 40
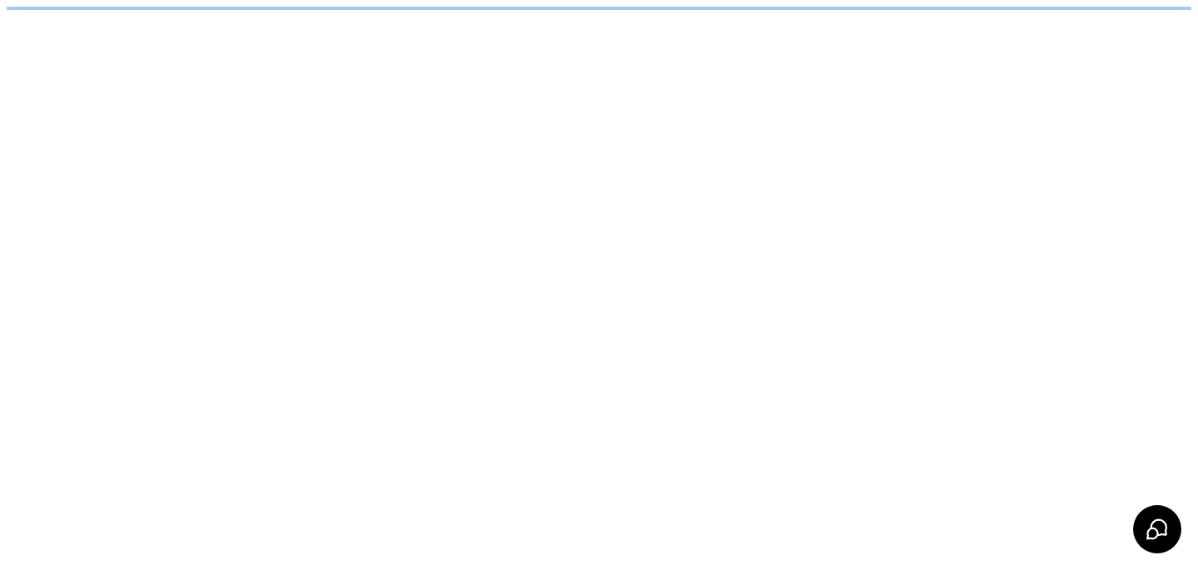
click at [366, 17] on html "/businesses/Q1LDpUCGp7HoWjO3XkCq/products" at bounding box center [599, 8] width 1198 height 17
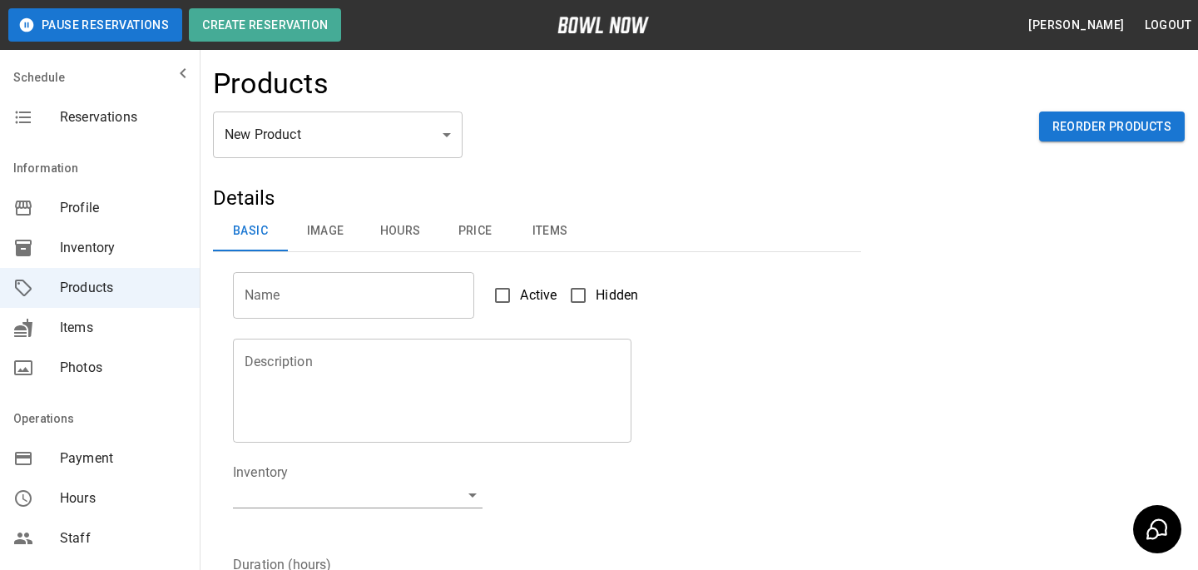
click at [368, 108] on div "Products" at bounding box center [698, 89] width 971 height 45
click at [368, 119] on body "Pause Reservations Create Reservation Bradey Powell Logout Schedule Reservation…" at bounding box center [599, 536] width 1198 height 1072
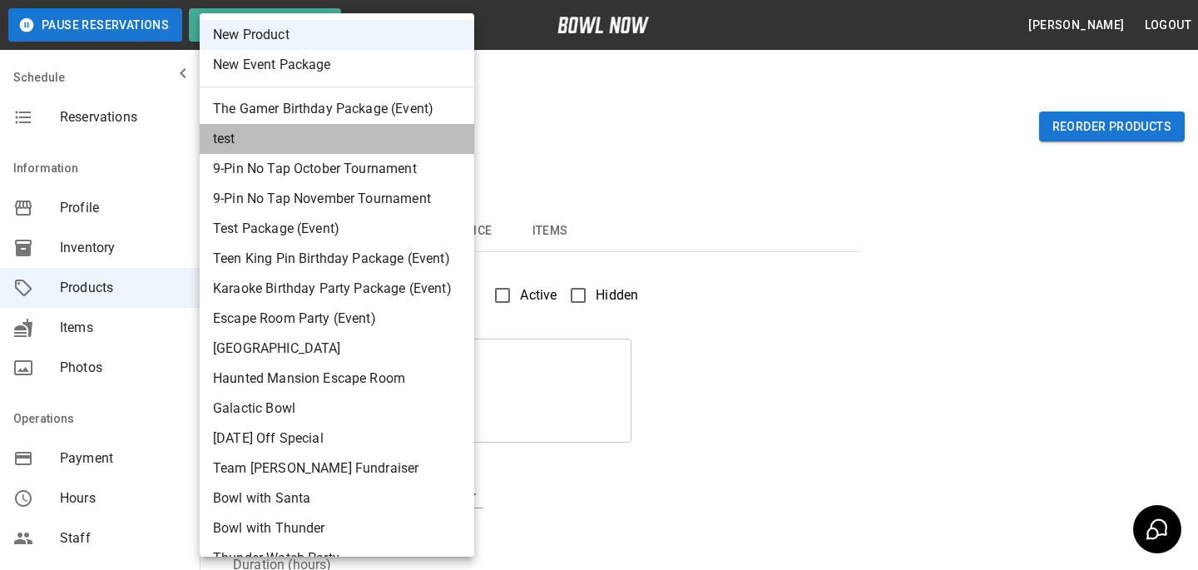
click at [397, 146] on li "test" at bounding box center [337, 139] width 274 height 30
type input "*"
type input "****"
type textarea "****"
type input "**********"
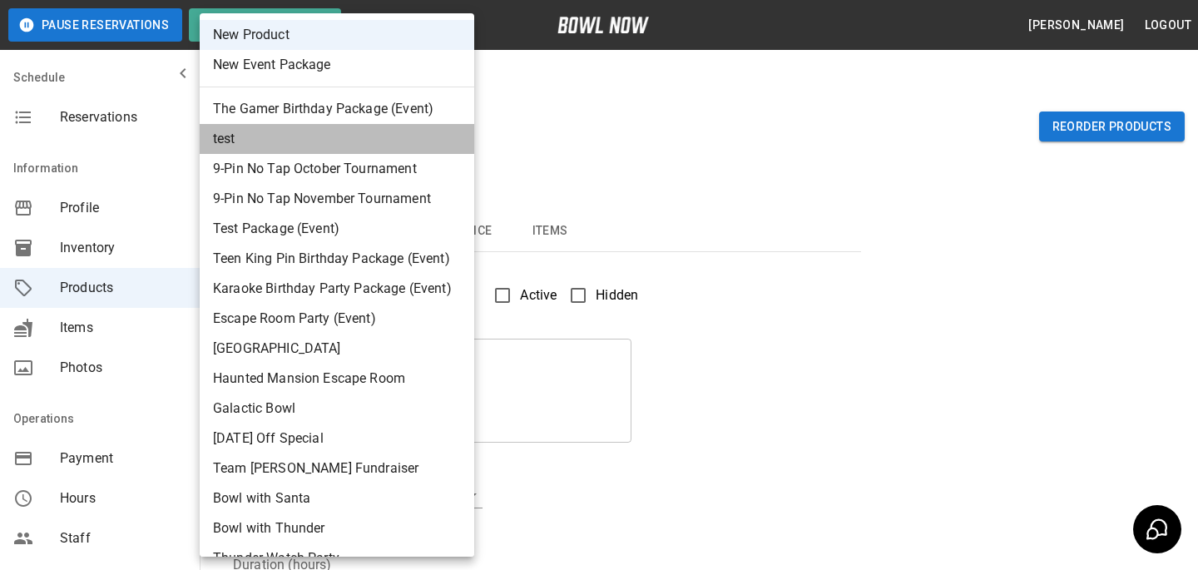
type input "*"
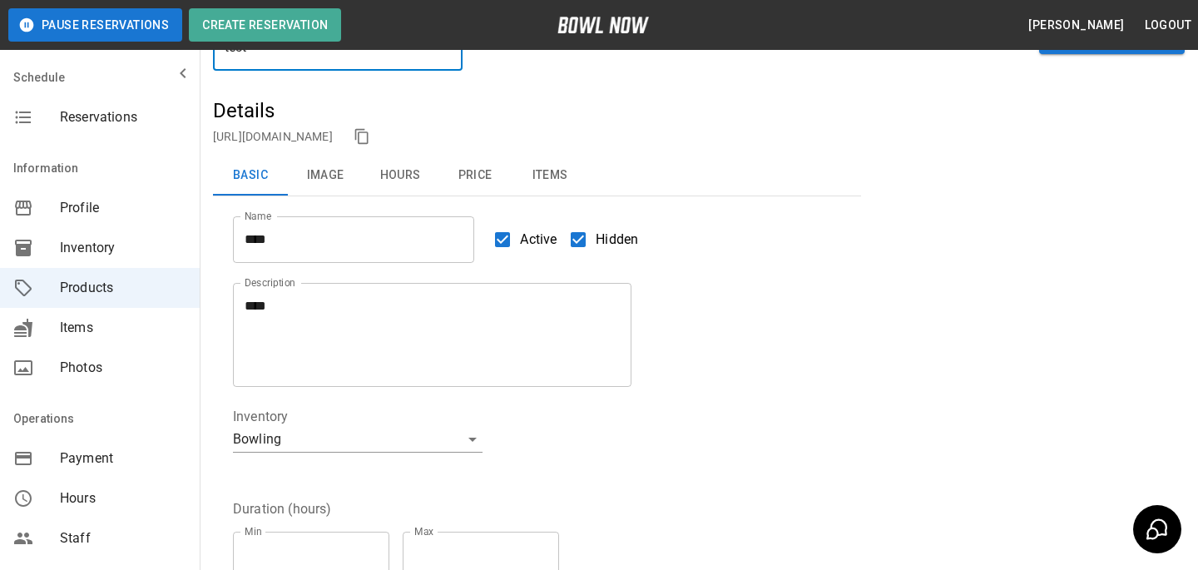
scroll to position [110, 0]
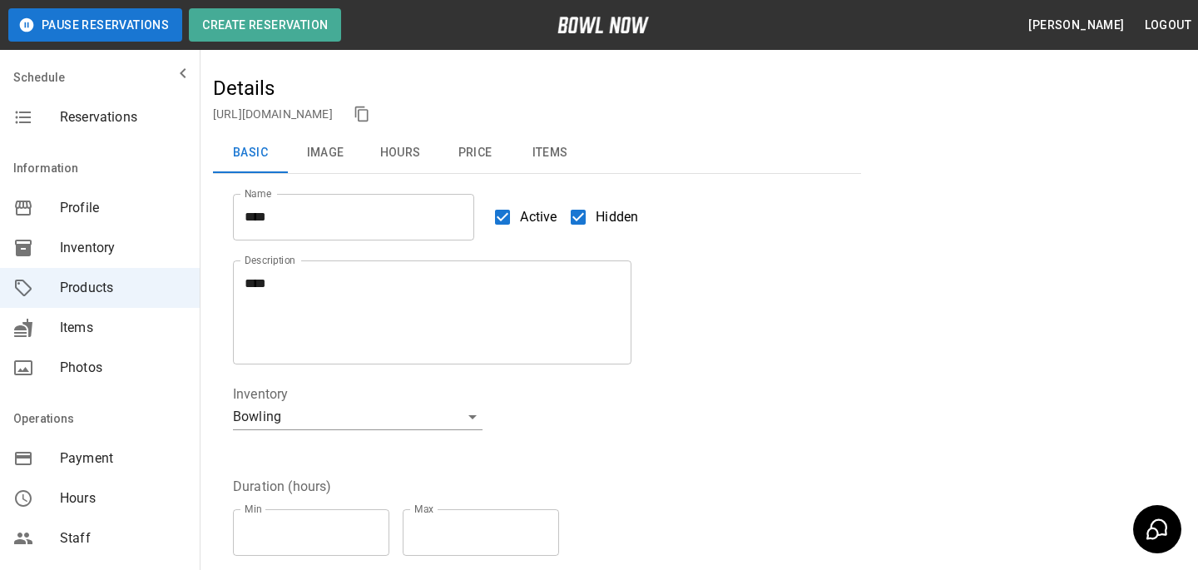
click at [525, 125] on div "https://bowlnow.com/places/Q1LDpUCGp7HoWjO3XkCq?pid=PJVIu3exUL8ARNOsCBFR" at bounding box center [537, 113] width 648 height 25
click at [333, 120] on link "https://bowlnow.com/places/Q1LDpUCGp7HoWjO3XkCq?pid=PJVIu3exUL8ARNOsCBFR" at bounding box center [273, 113] width 120 height 13
click at [160, 117] on span "Reservations" at bounding box center [123, 117] width 126 height 20
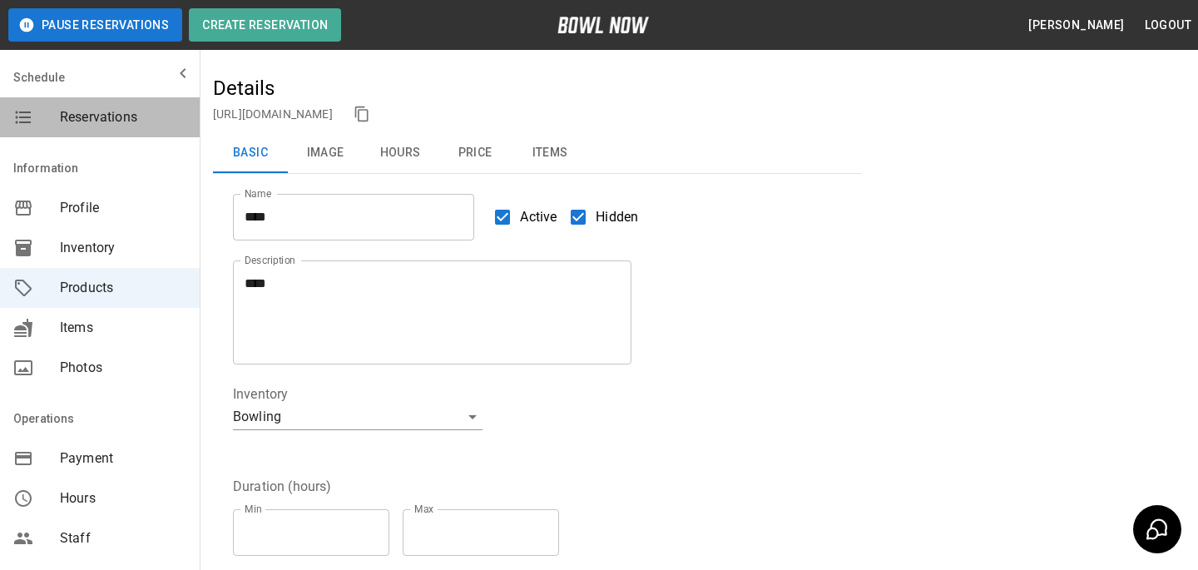
click at [114, 129] on div "Reservations" at bounding box center [100, 117] width 200 height 40
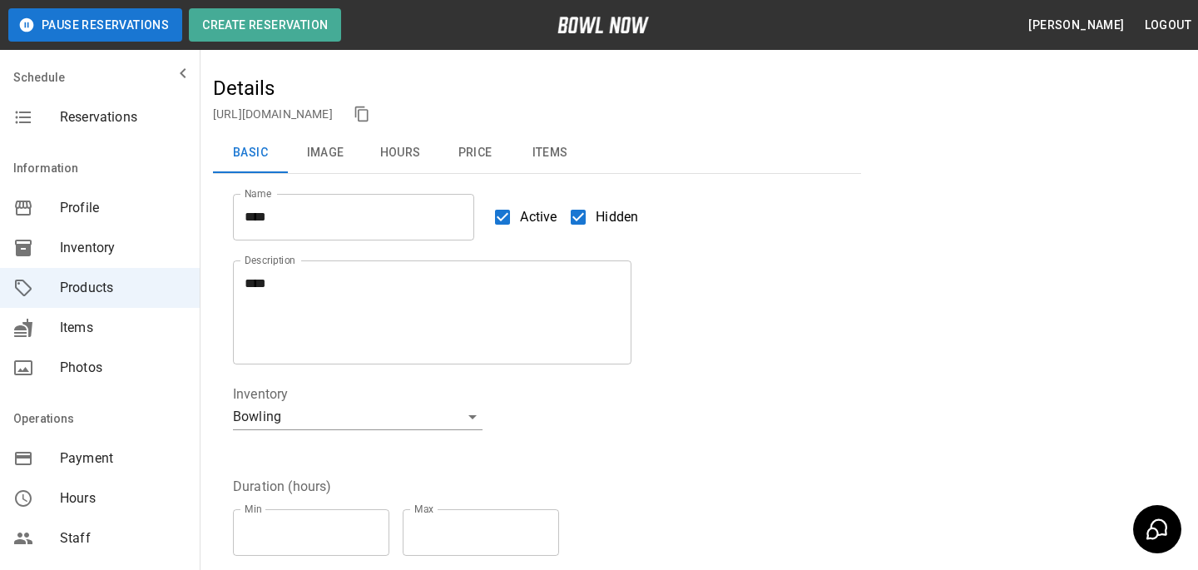
click at [114, 129] on div "Reservations" at bounding box center [100, 117] width 200 height 40
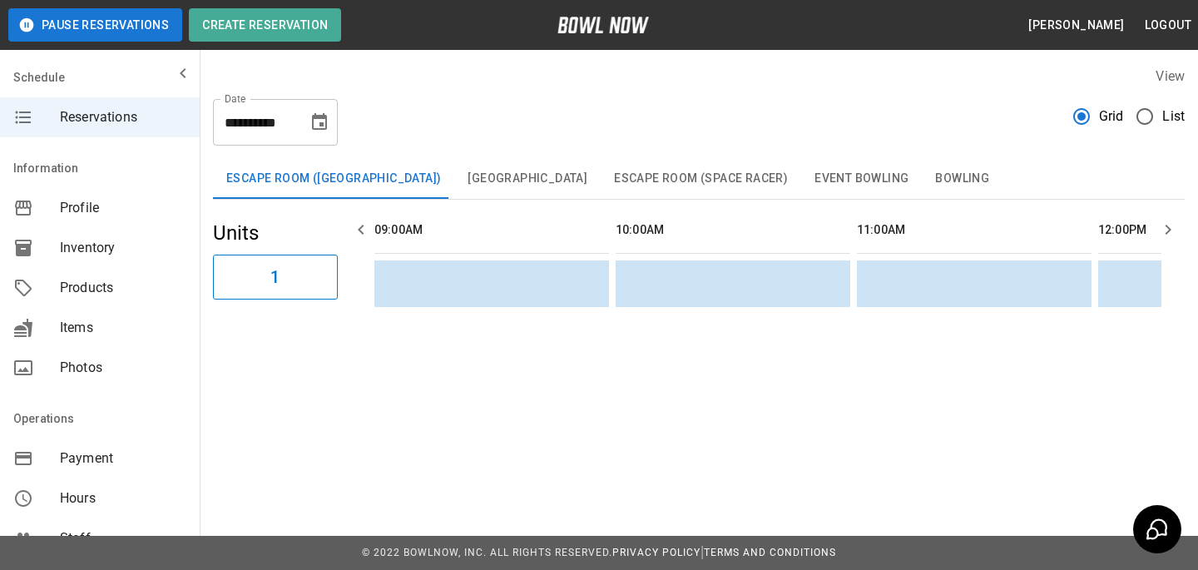
scroll to position [0, 965]
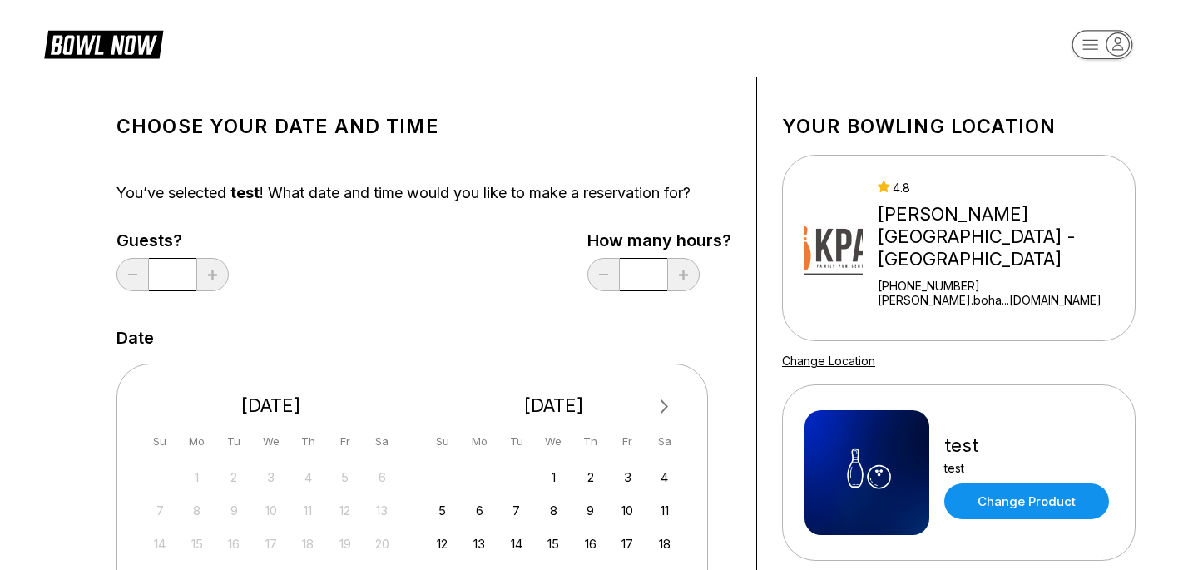
scroll to position [284, 0]
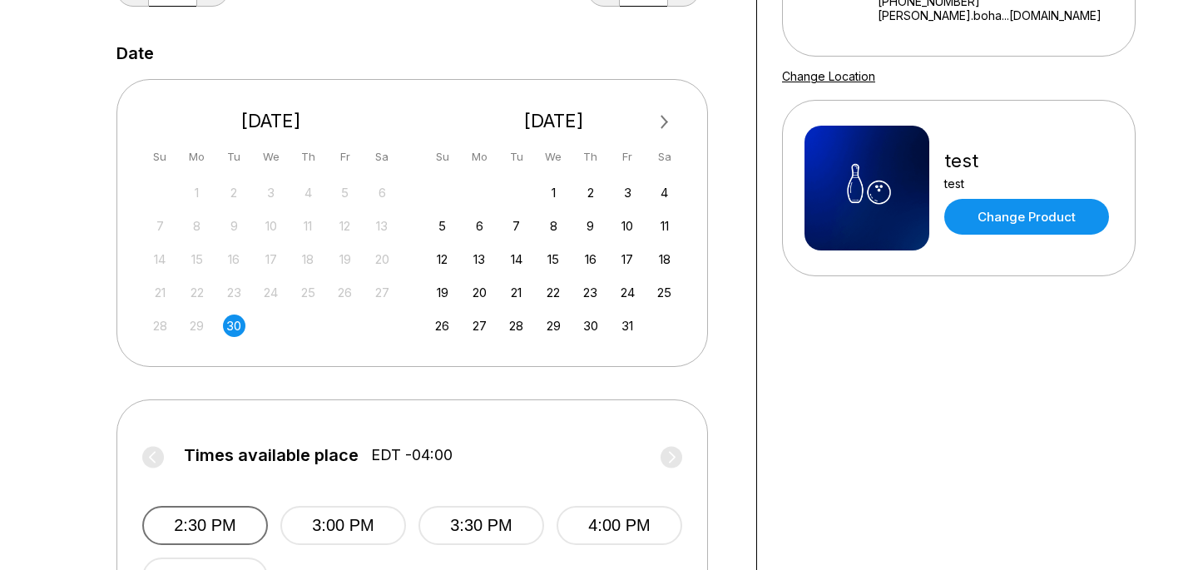
click at [216, 513] on button "2:30 PM" at bounding box center [205, 525] width 126 height 39
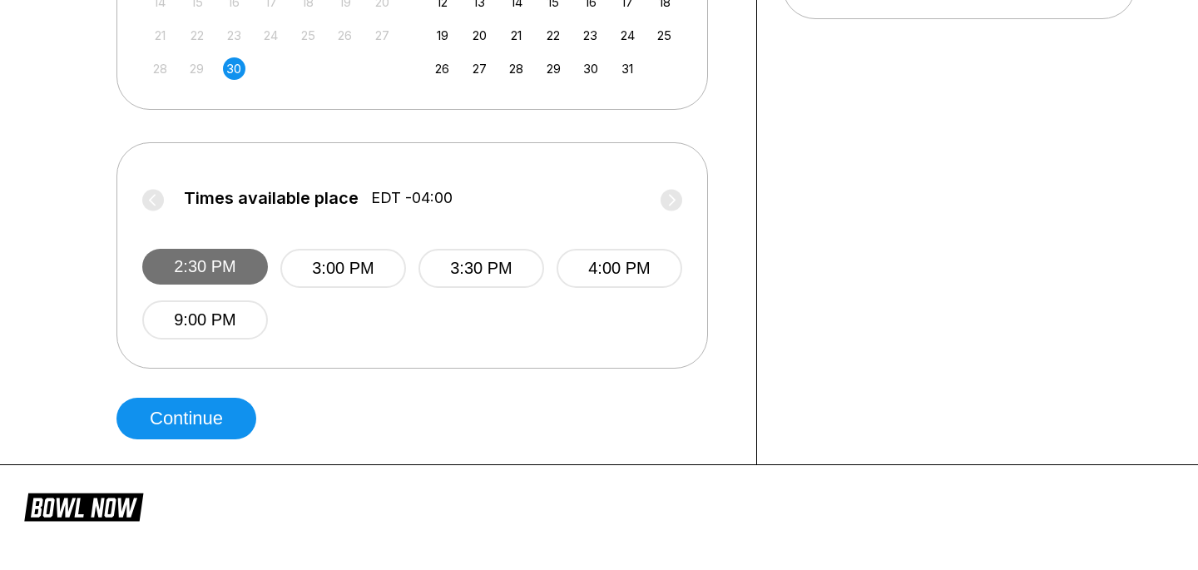
scroll to position [564, 0]
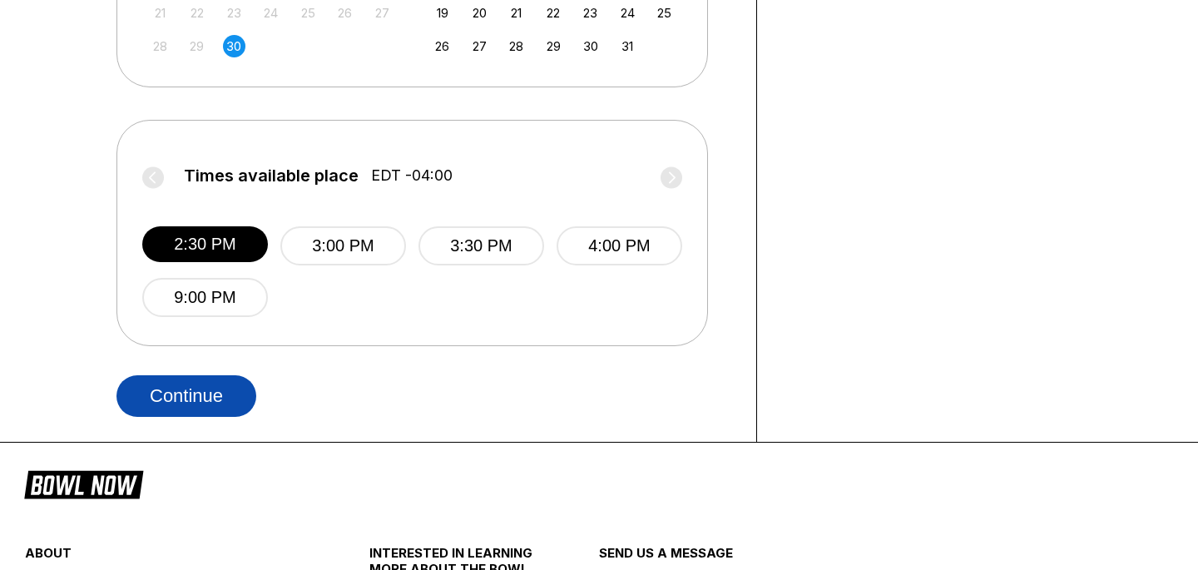
click at [198, 387] on button "Continue" at bounding box center [186, 396] width 140 height 42
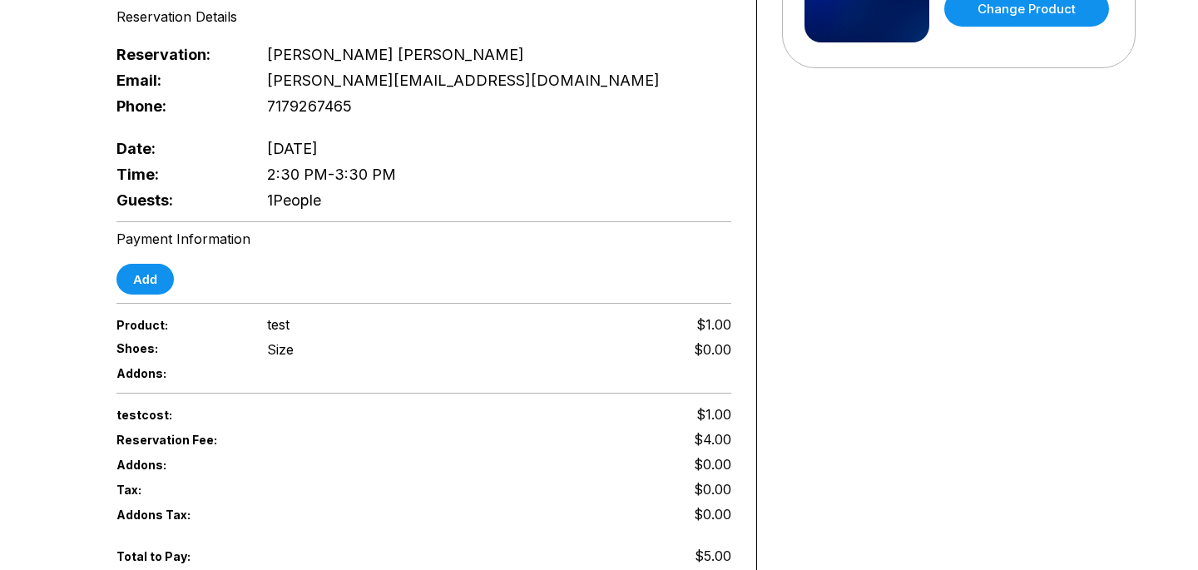
scroll to position [496, 0]
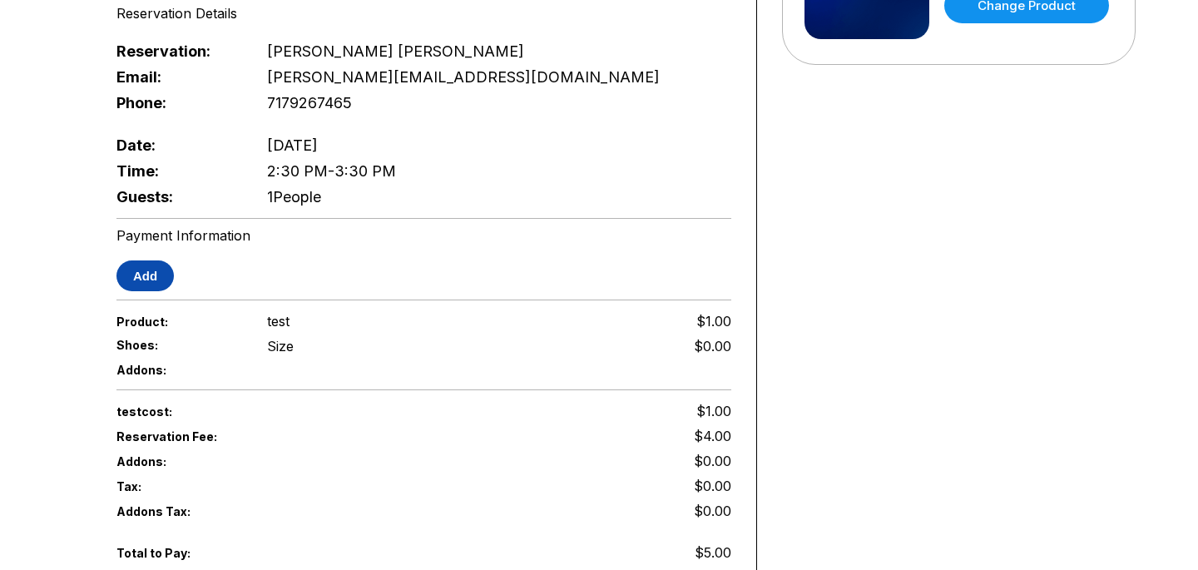
click at [147, 269] on button "Add" at bounding box center [144, 275] width 57 height 31
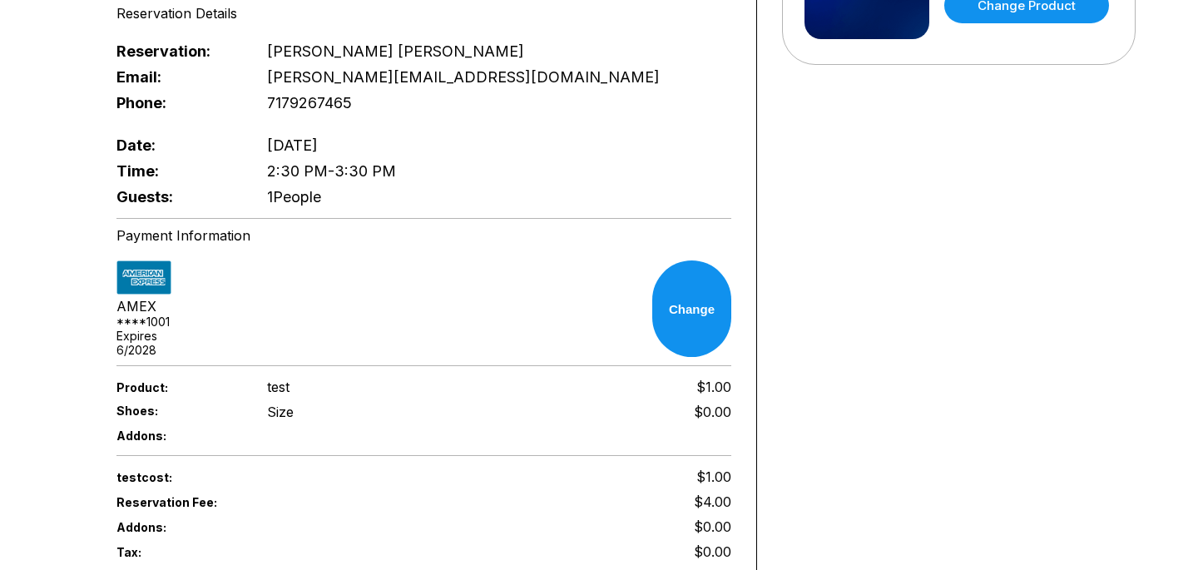
click at [421, 383] on div "Reservation slot expires in 09:42 Reservation Summary You’re so close! To final…" at bounding box center [423, 156] width 665 height 1149
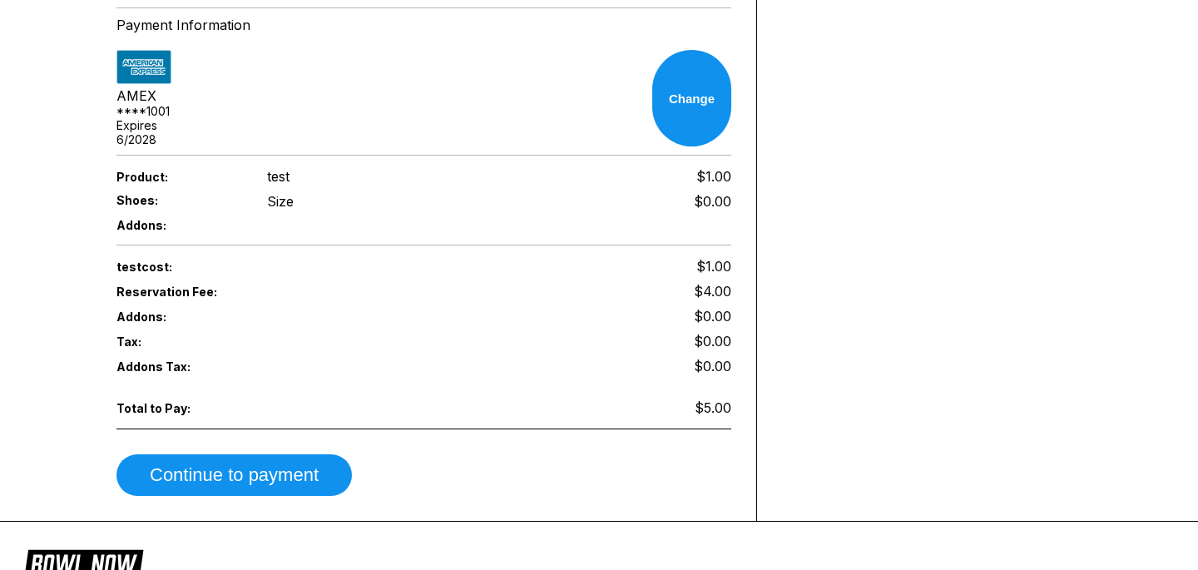
scroll to position [708, 0]
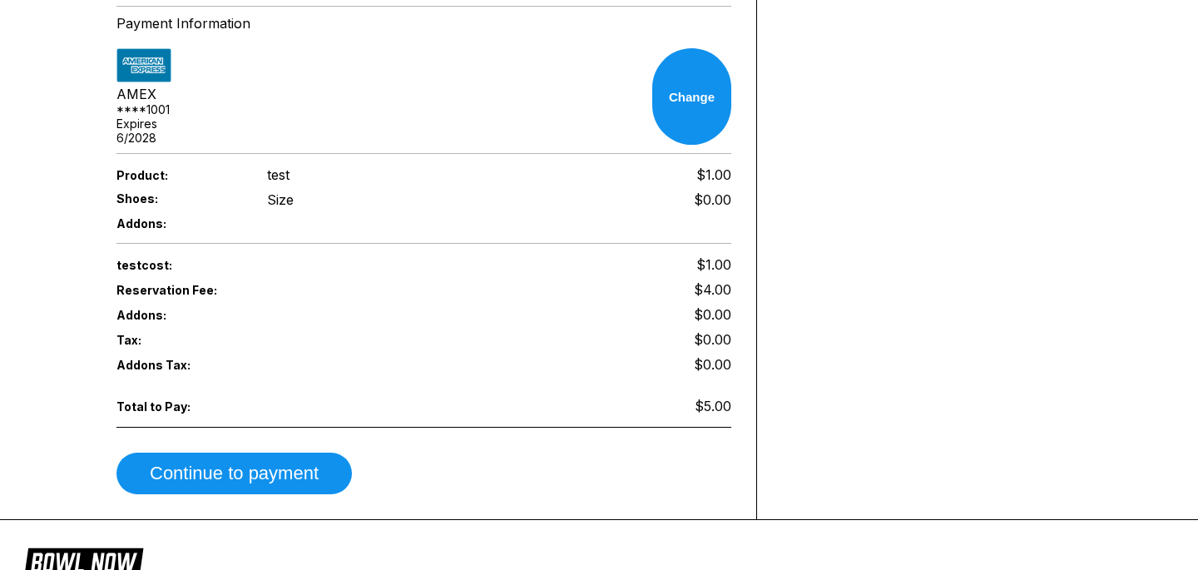
click at [276, 371] on div "test cost: $1.00 Reservation Fee: $4.00 Addons: $0.00 Tax: $0.00 Addons Tax: $0…" at bounding box center [423, 373] width 615 height 242
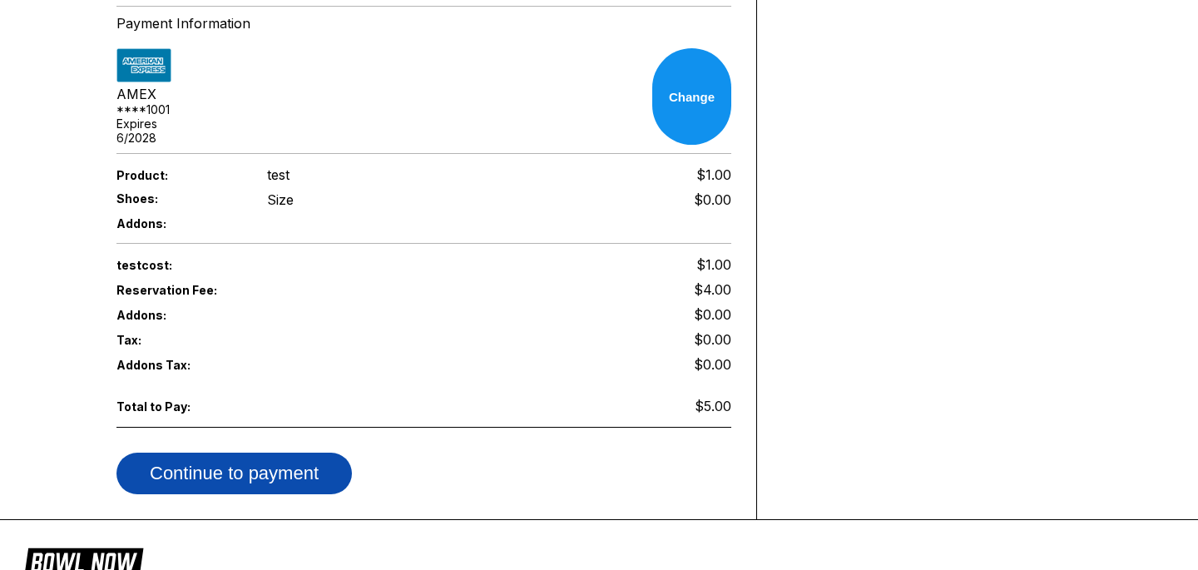
click at [280, 452] on button "Continue to payment" at bounding box center [233, 473] width 235 height 42
